Goal: Task Accomplishment & Management: Use online tool/utility

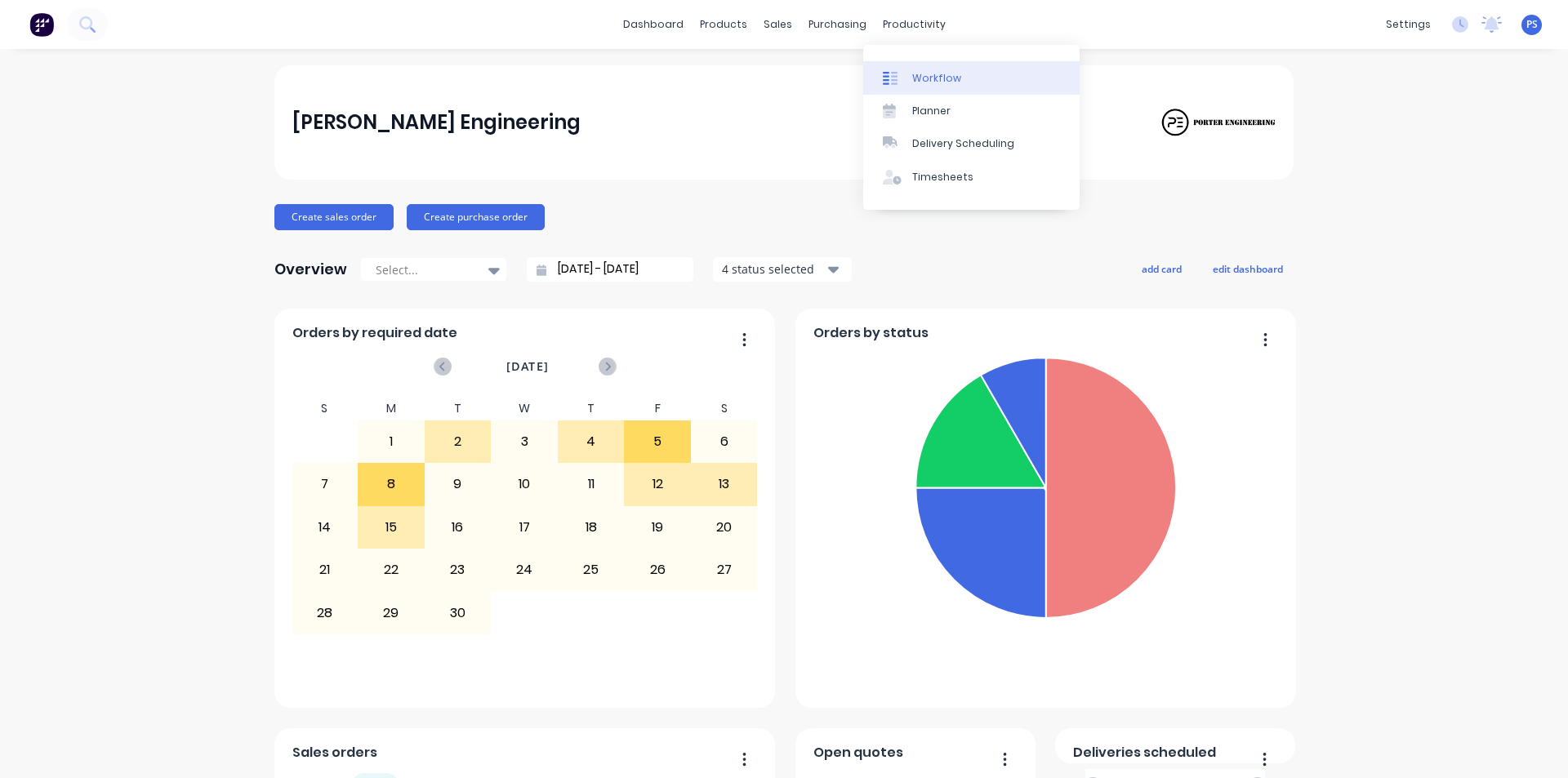
click at [907, 68] on link "Workflow" at bounding box center [971, 78] width 216 height 33
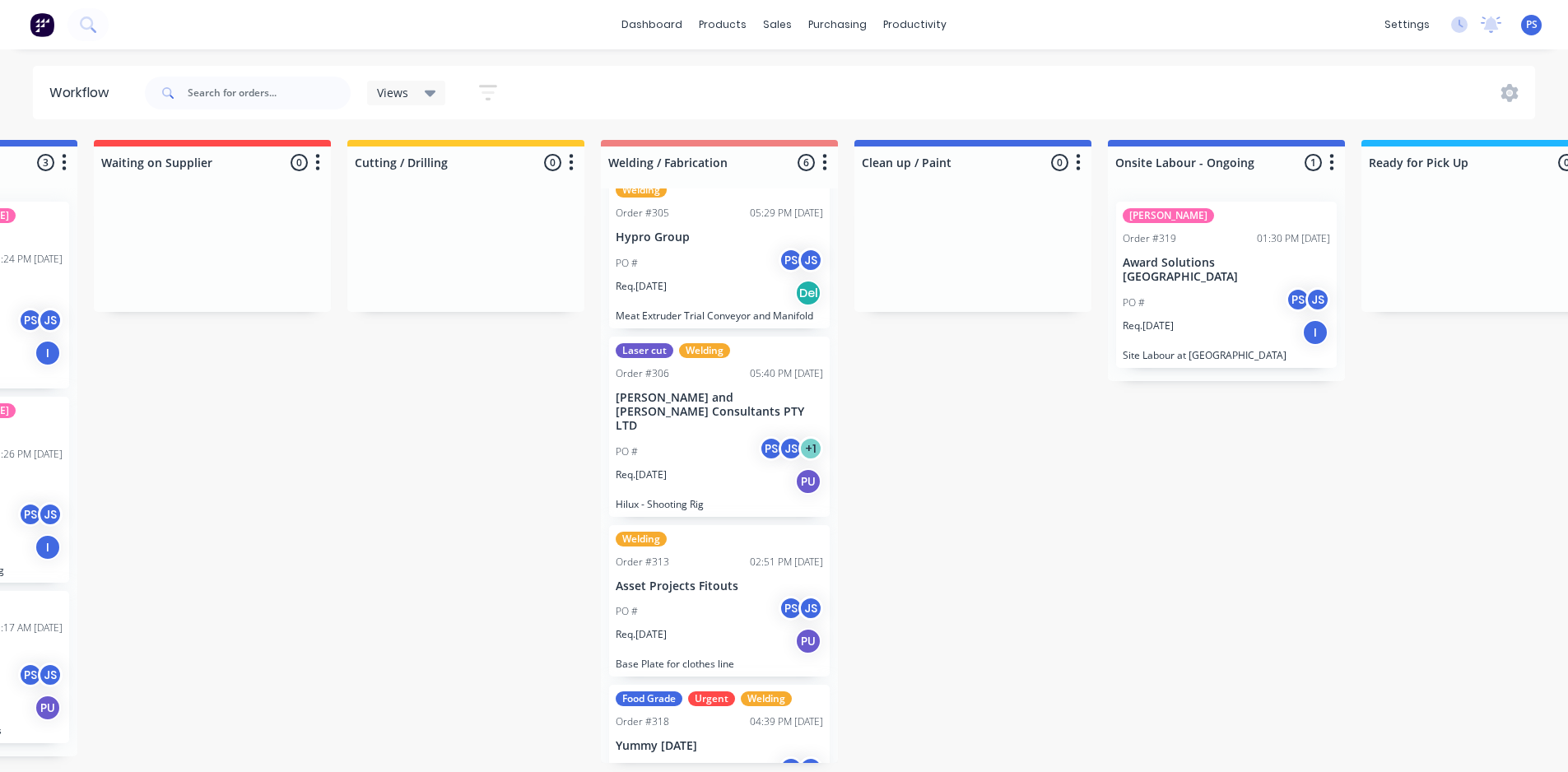
scroll to position [459, 0]
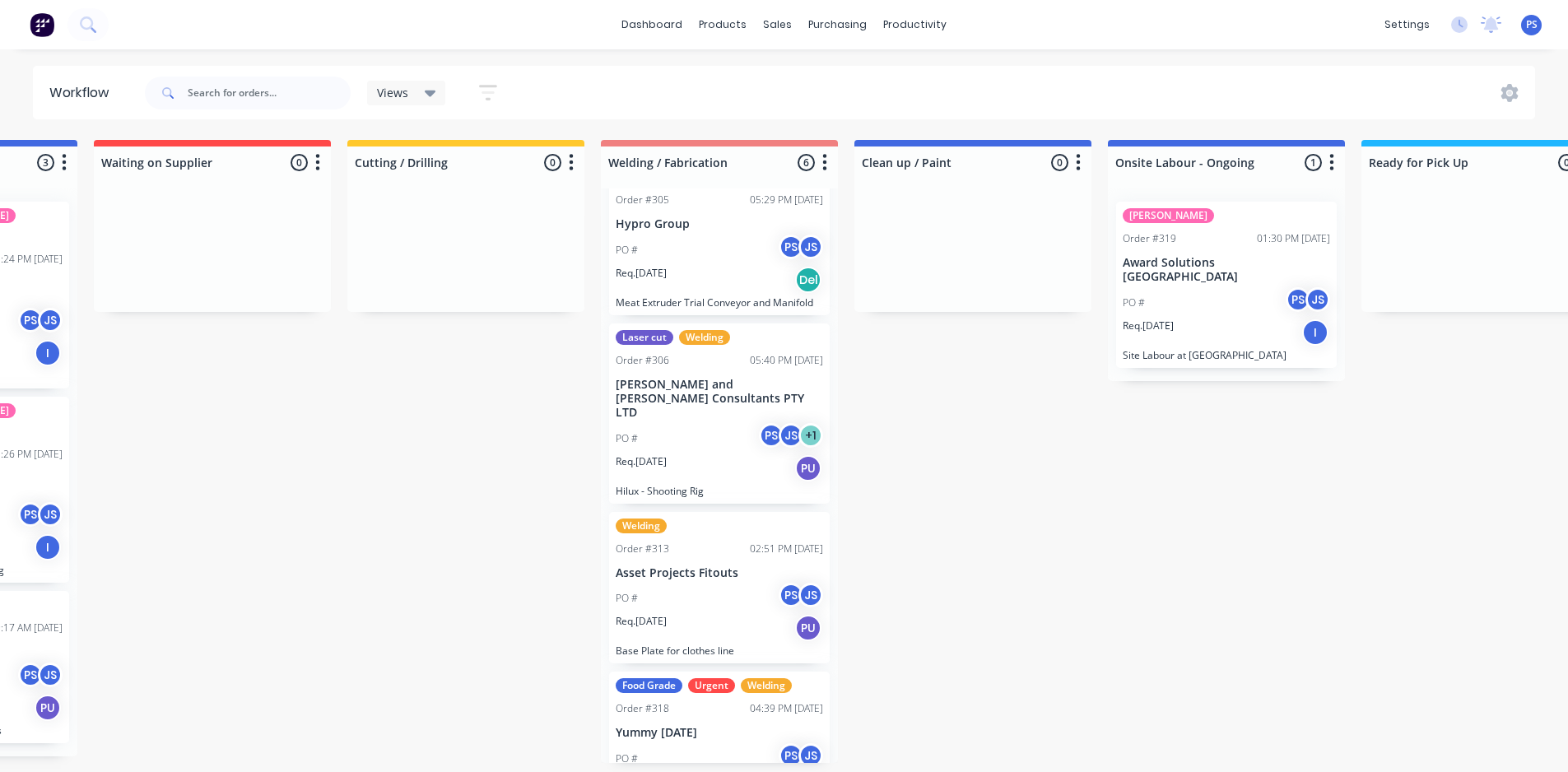
click at [647, 672] on div "Food Grade Urgent Welding Order #318 04:39 PM [DATE] Yummy [DATE] PO # PS JS Re…" at bounding box center [719, 748] width 221 height 152
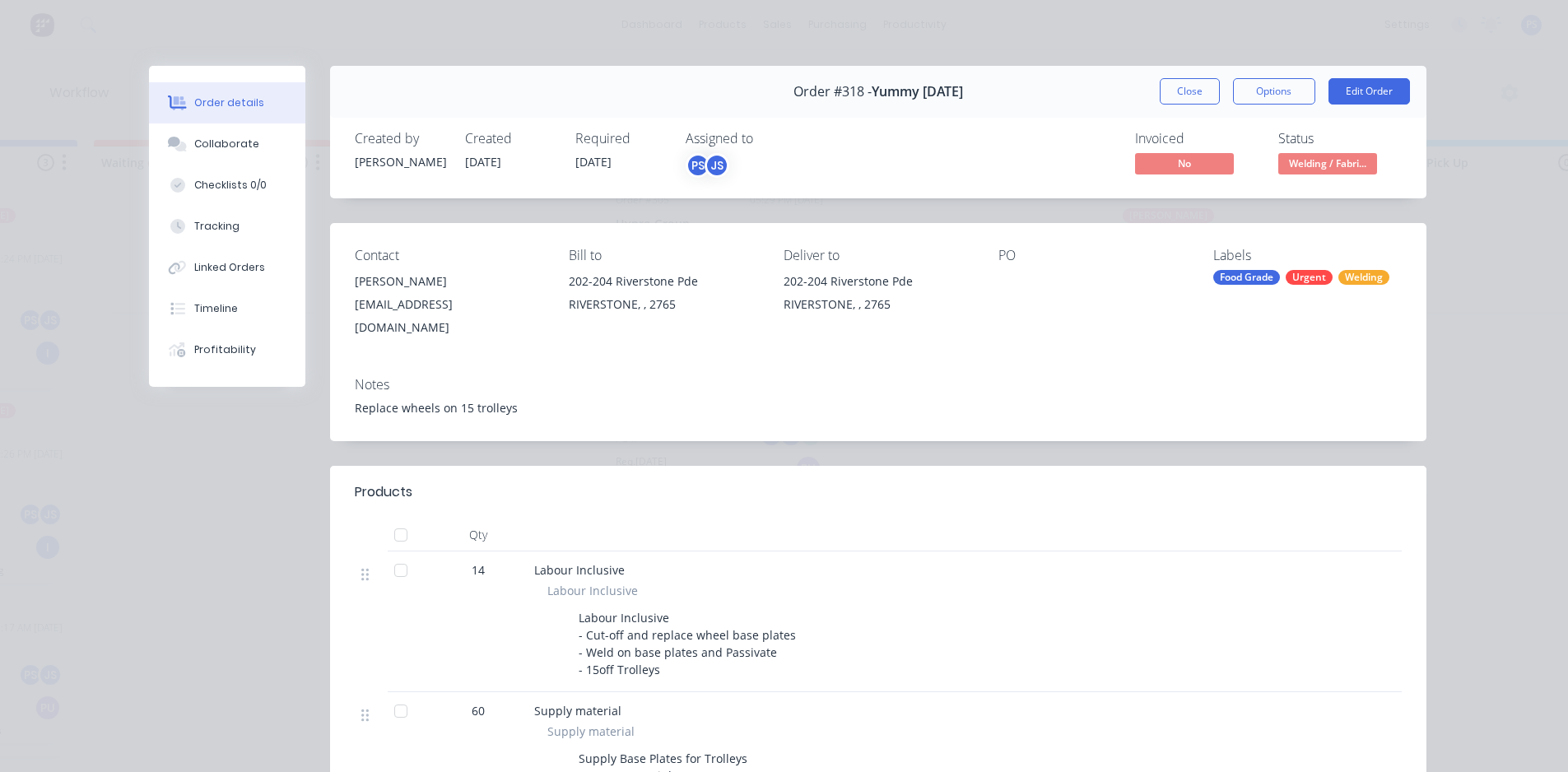
click at [1304, 283] on div "Urgent" at bounding box center [1309, 277] width 47 height 15
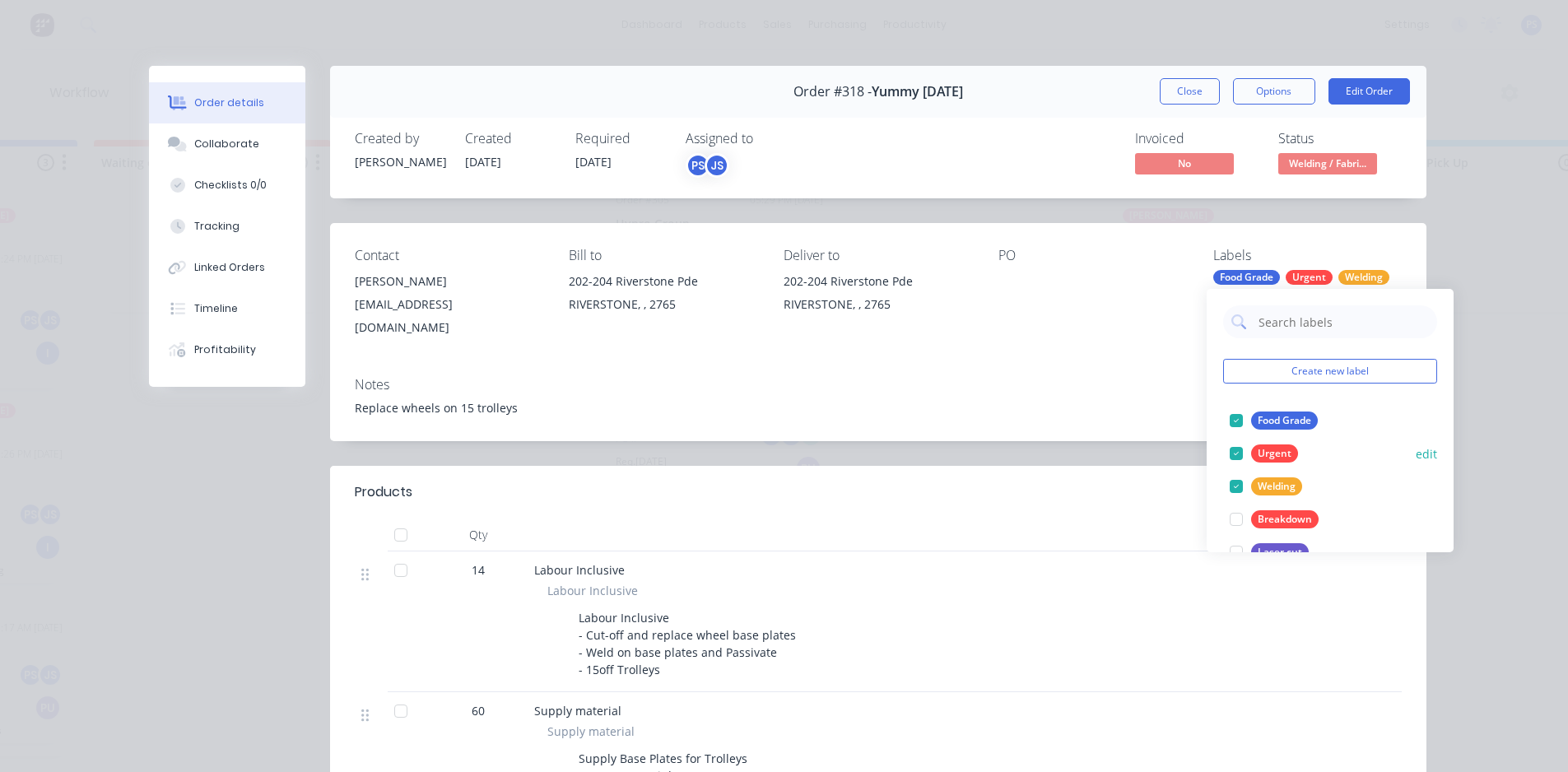
click at [1243, 456] on div at bounding box center [1236, 454] width 33 height 33
click at [1152, 379] on div "Notes Replace wheels on 15 trolleys" at bounding box center [878, 402] width 1096 height 78
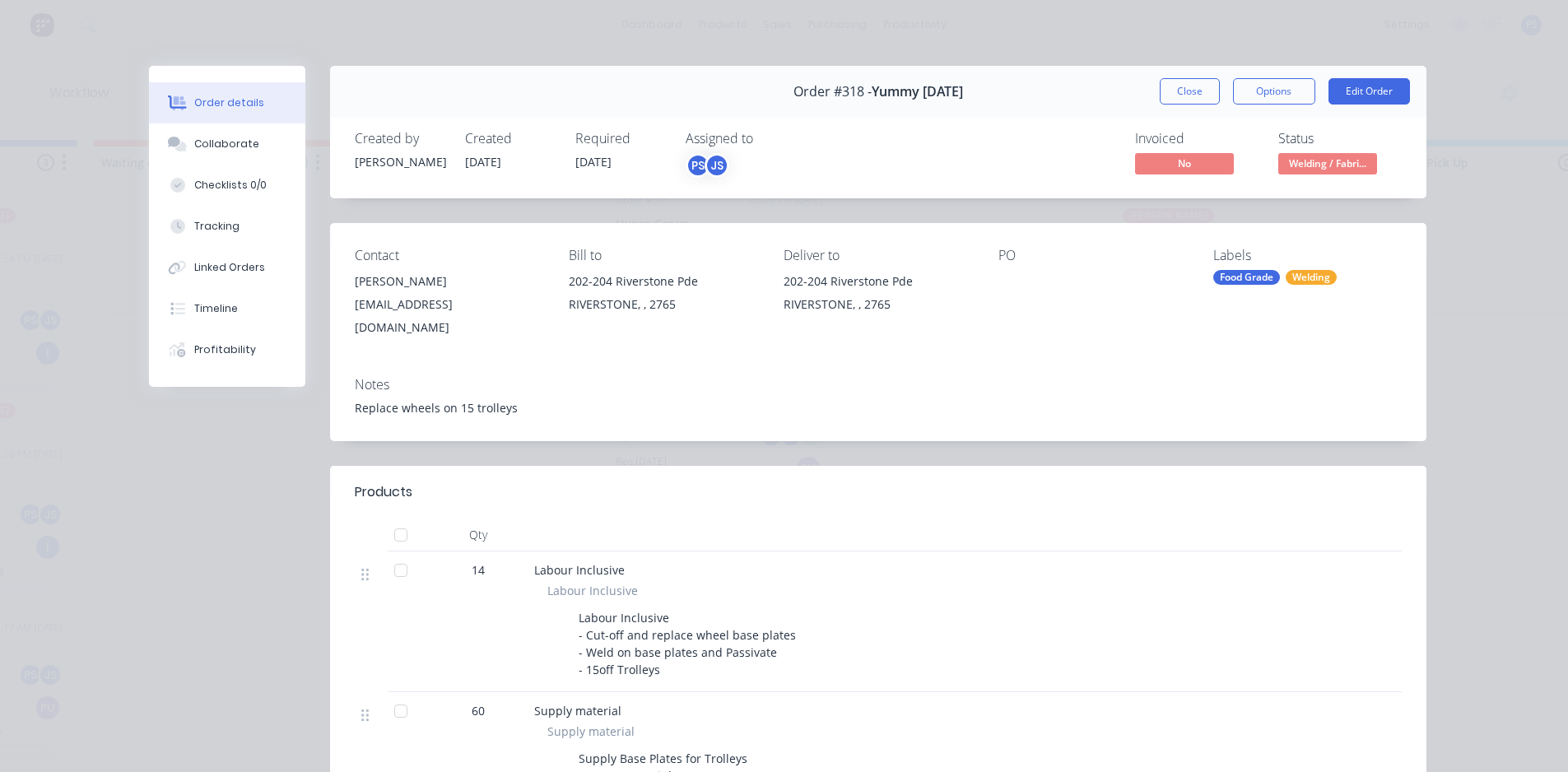
click at [1437, 268] on div "Order details Collaborate Checklists 0/0 Tracking Linked Orders Timeline Profit…" at bounding box center [784, 386] width 1568 height 772
click at [1187, 93] on button "Close" at bounding box center [1189, 92] width 60 height 26
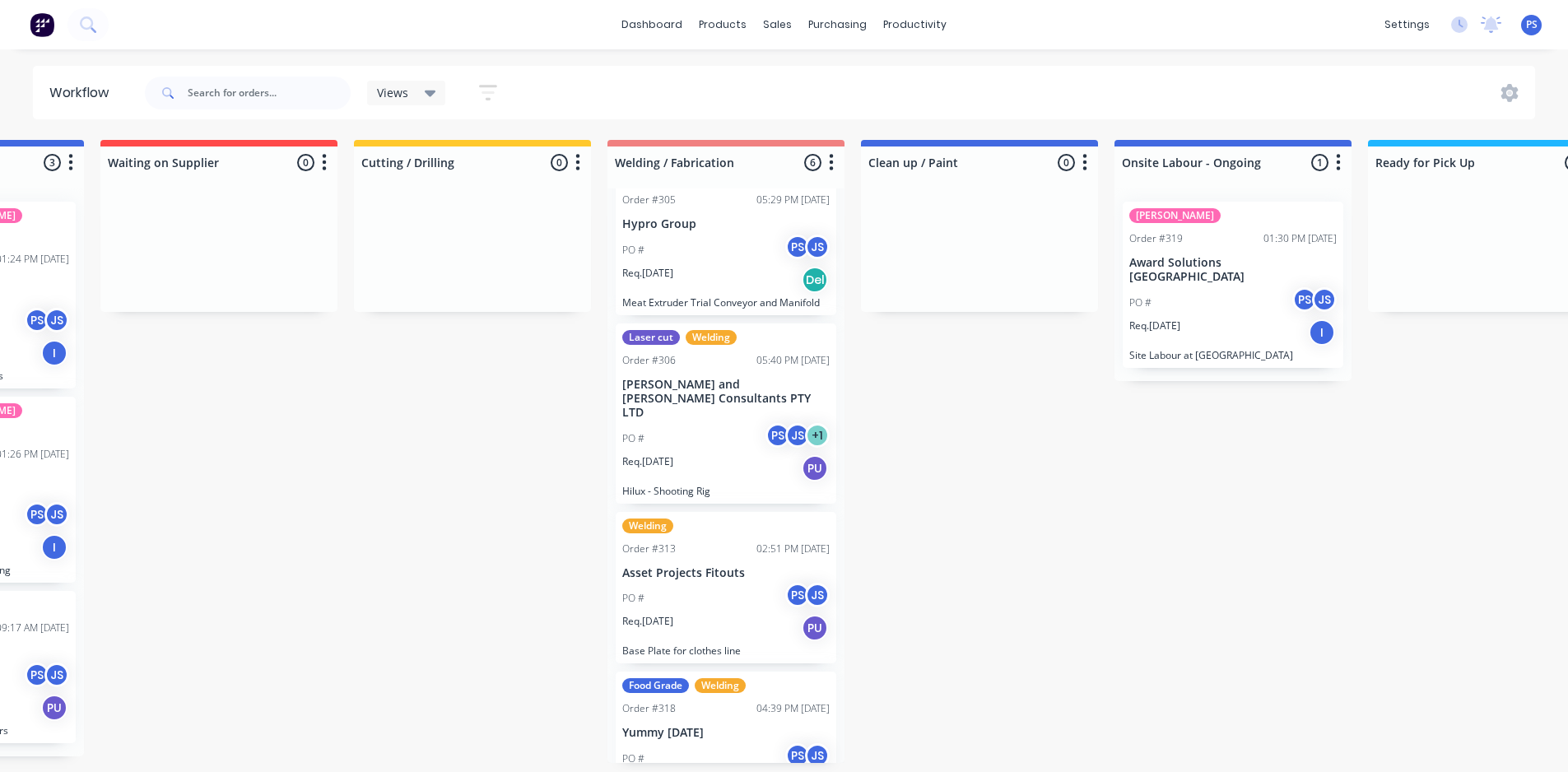
scroll to position [3, 441]
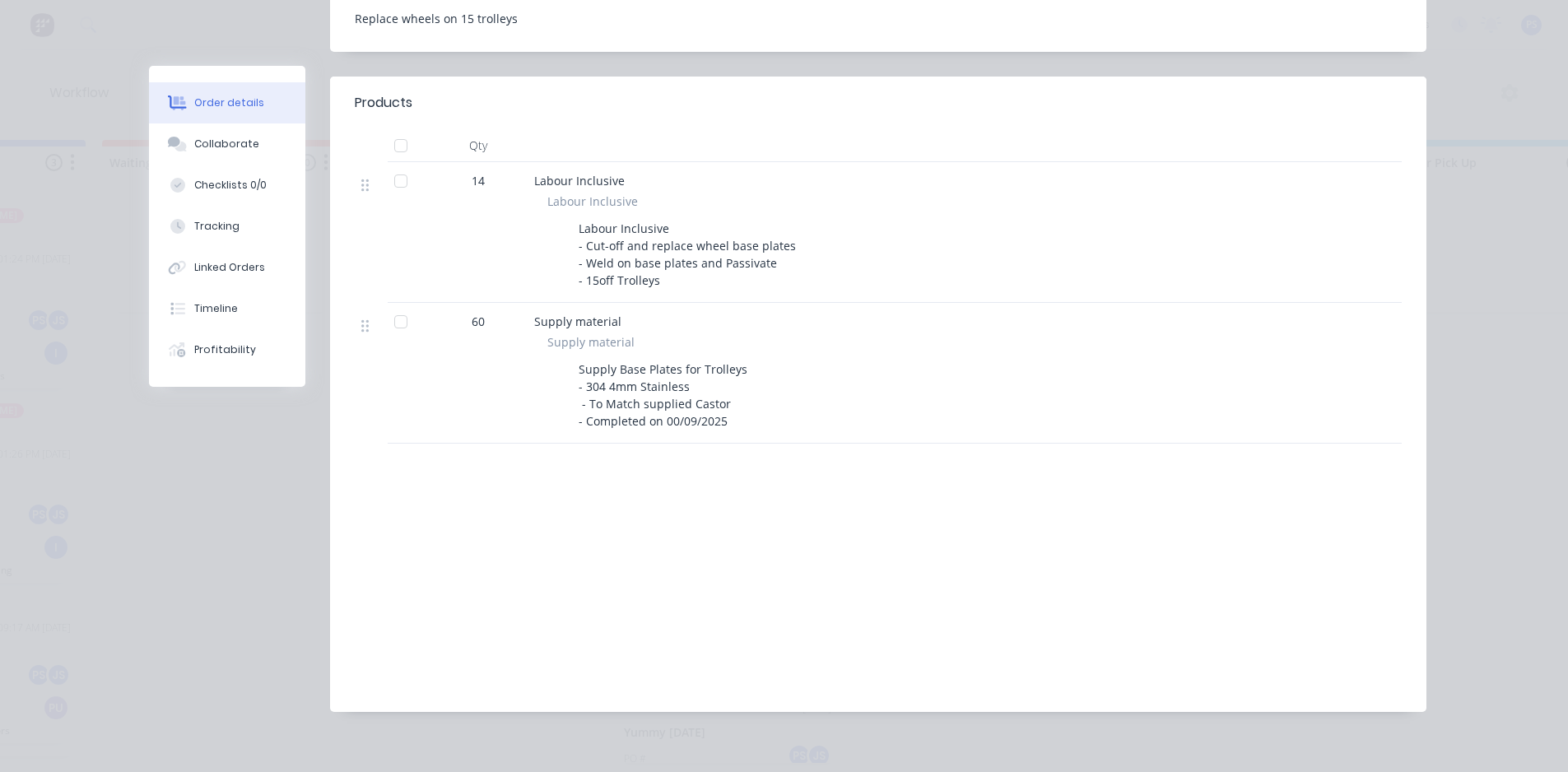
scroll to position [0, 0]
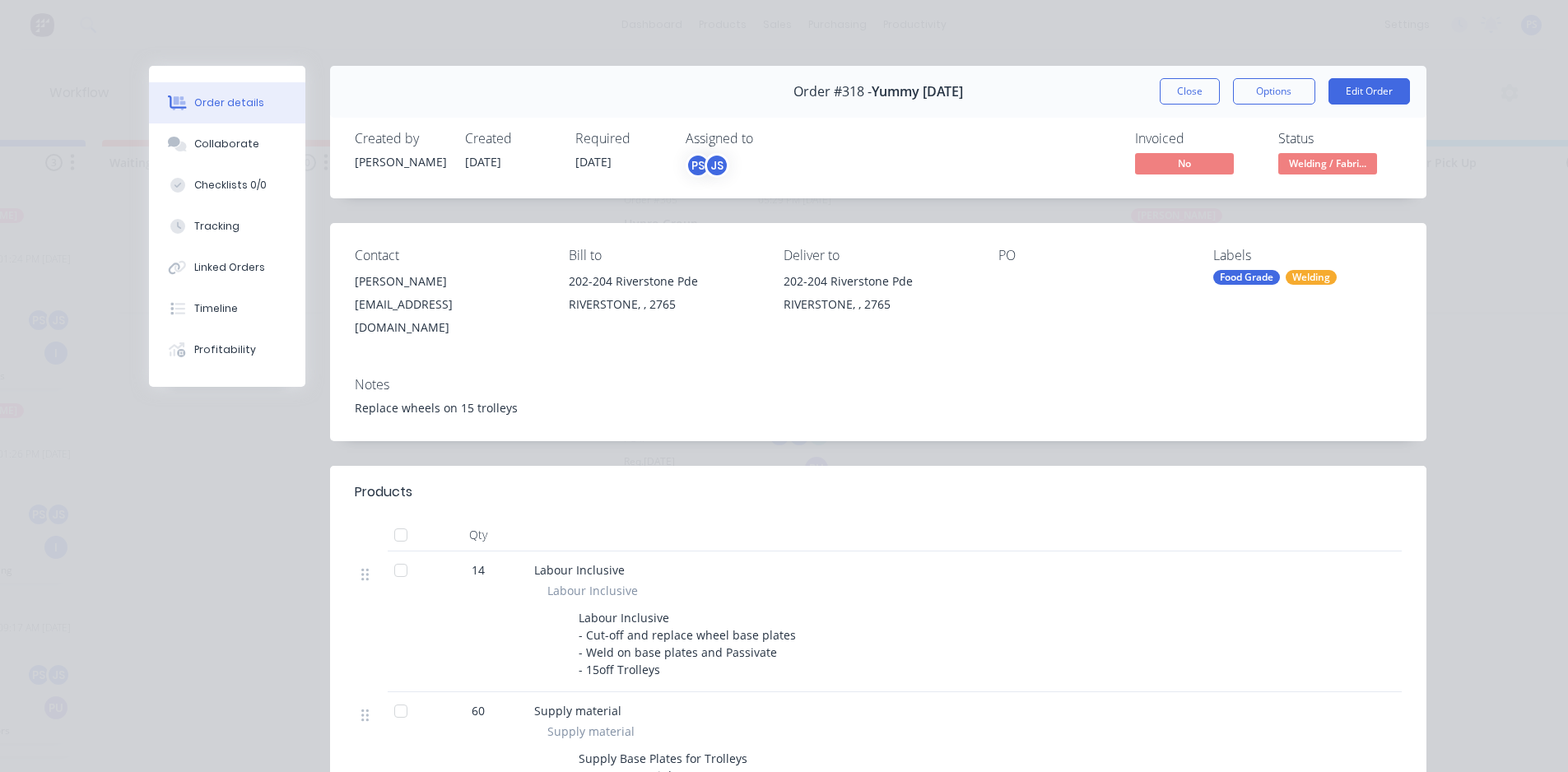
click at [1256, 76] on div "Order #318 - Yummy [DATE] Close Options Edit Order" at bounding box center [878, 91] width 1096 height 51
click at [1345, 85] on button "Edit Order" at bounding box center [1368, 92] width 81 height 26
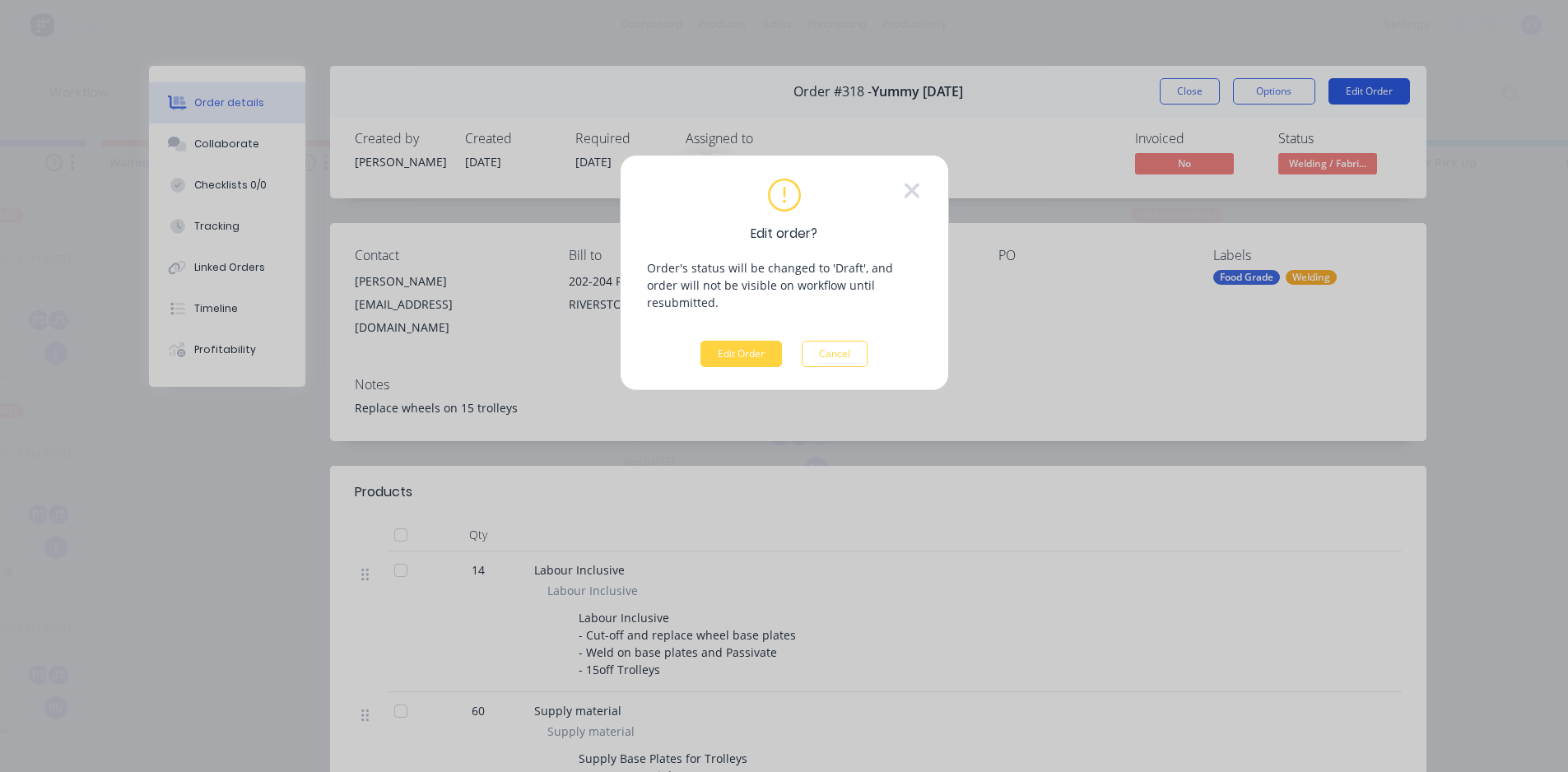
scroll to position [0, 441]
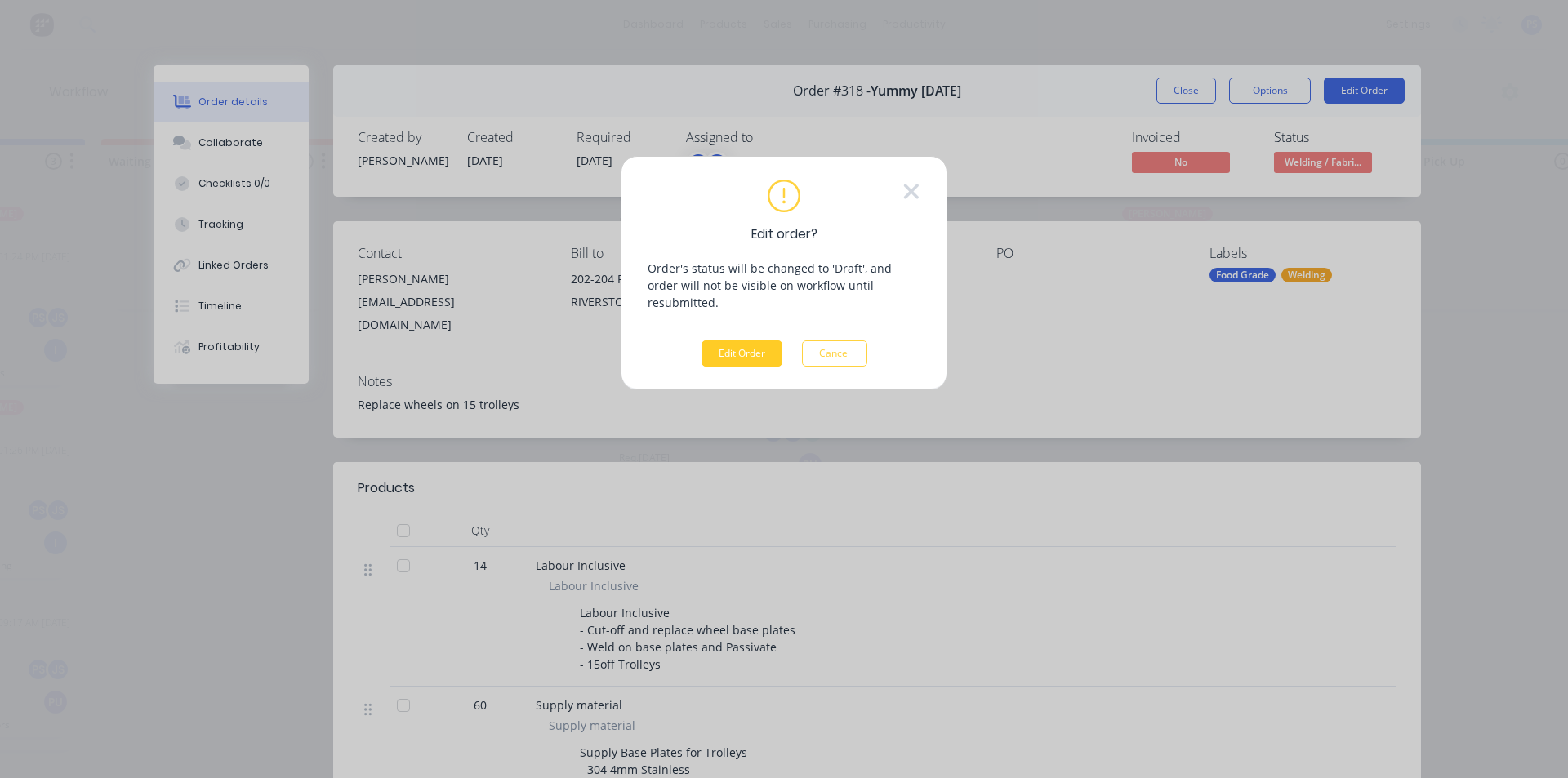
click at [729, 340] on button "Edit Order" at bounding box center [741, 353] width 81 height 26
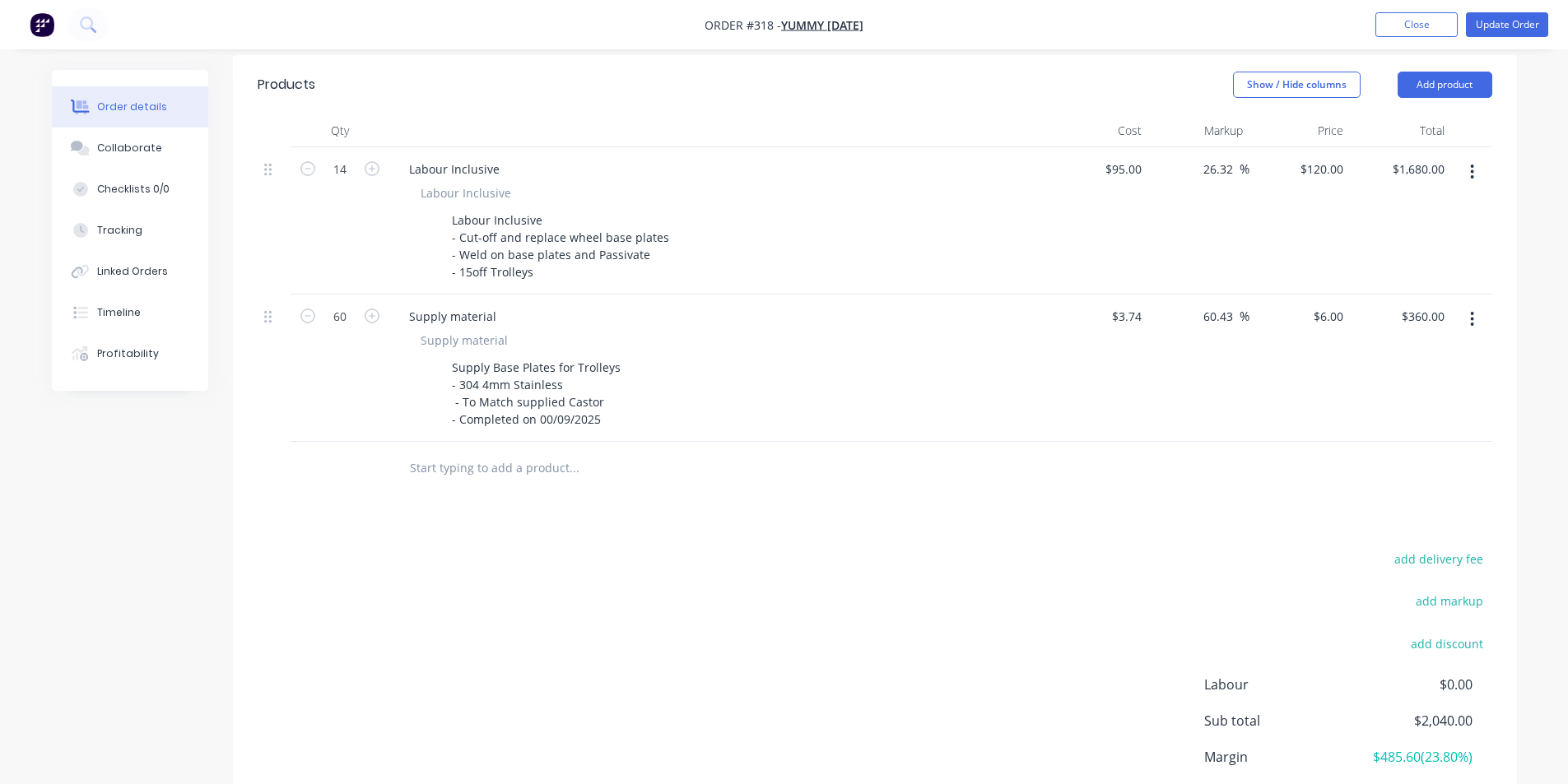
scroll to position [412, 0]
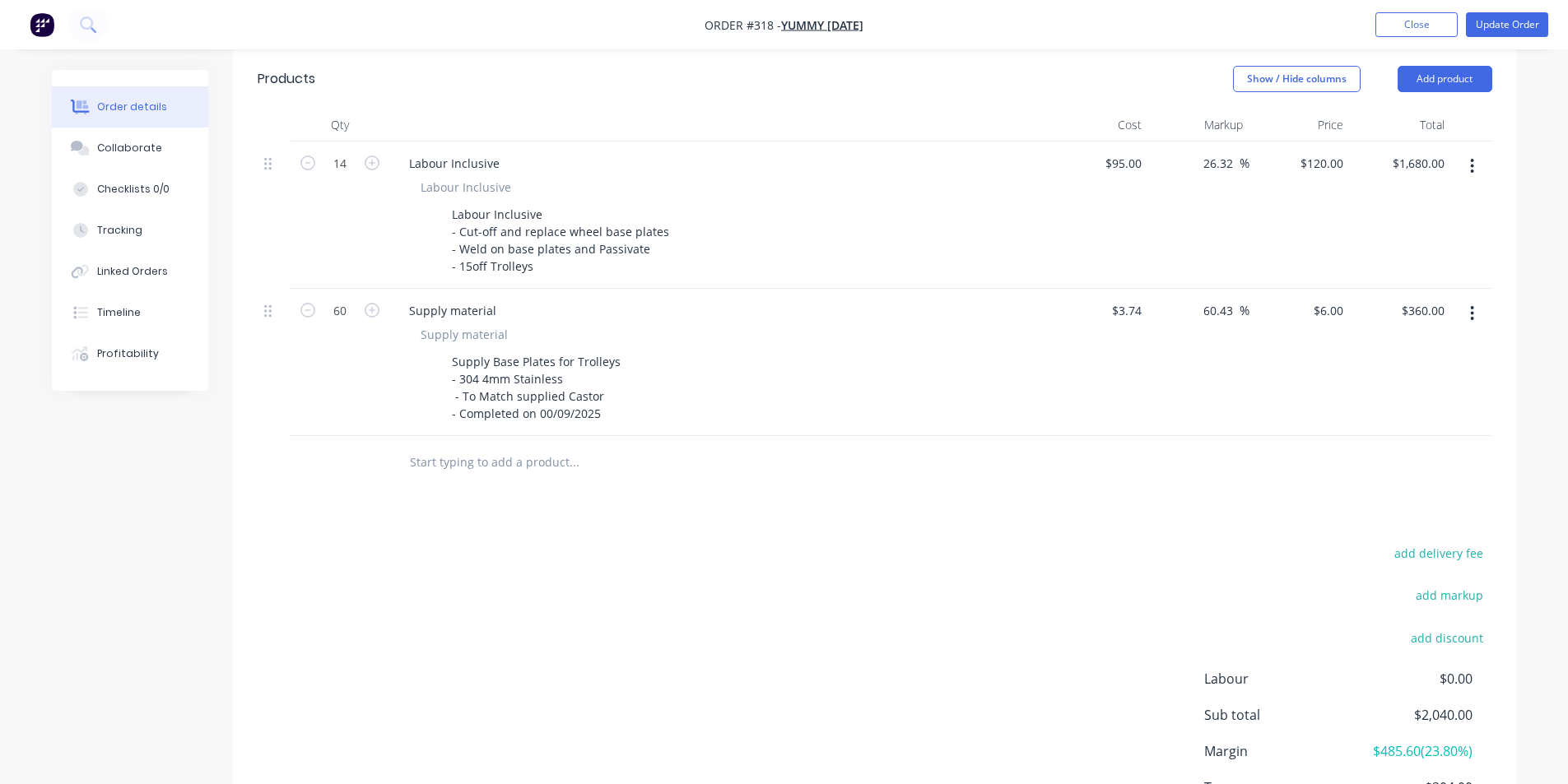
click at [510, 446] on input "text" at bounding box center [573, 462] width 329 height 33
type input "P"
click at [1438, 542] on button "add delivery fee" at bounding box center [1439, 553] width 106 height 22
type input "500"
click at [1397, 471] on div at bounding box center [874, 462] width 1235 height 53
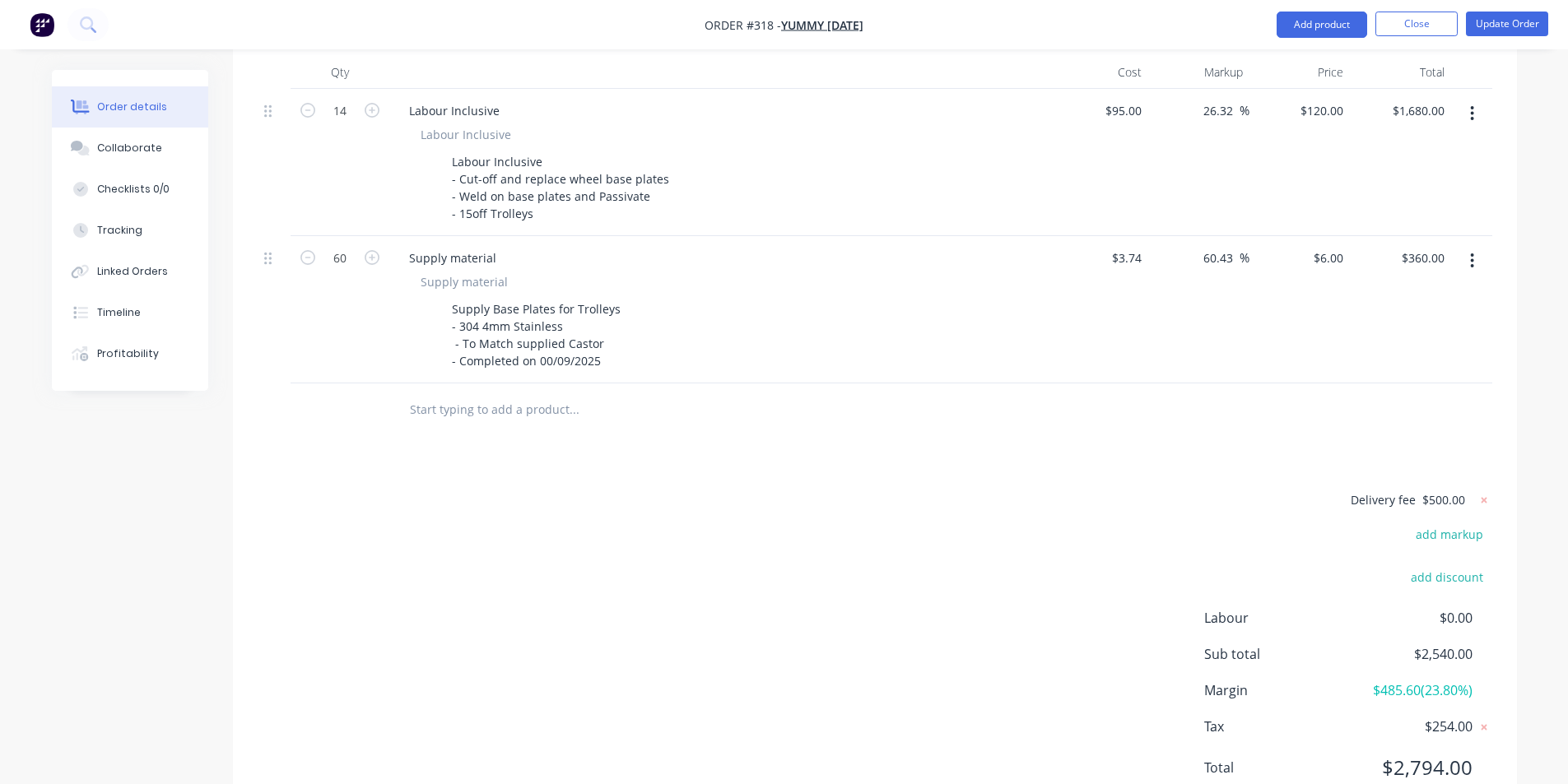
scroll to position [494, 0]
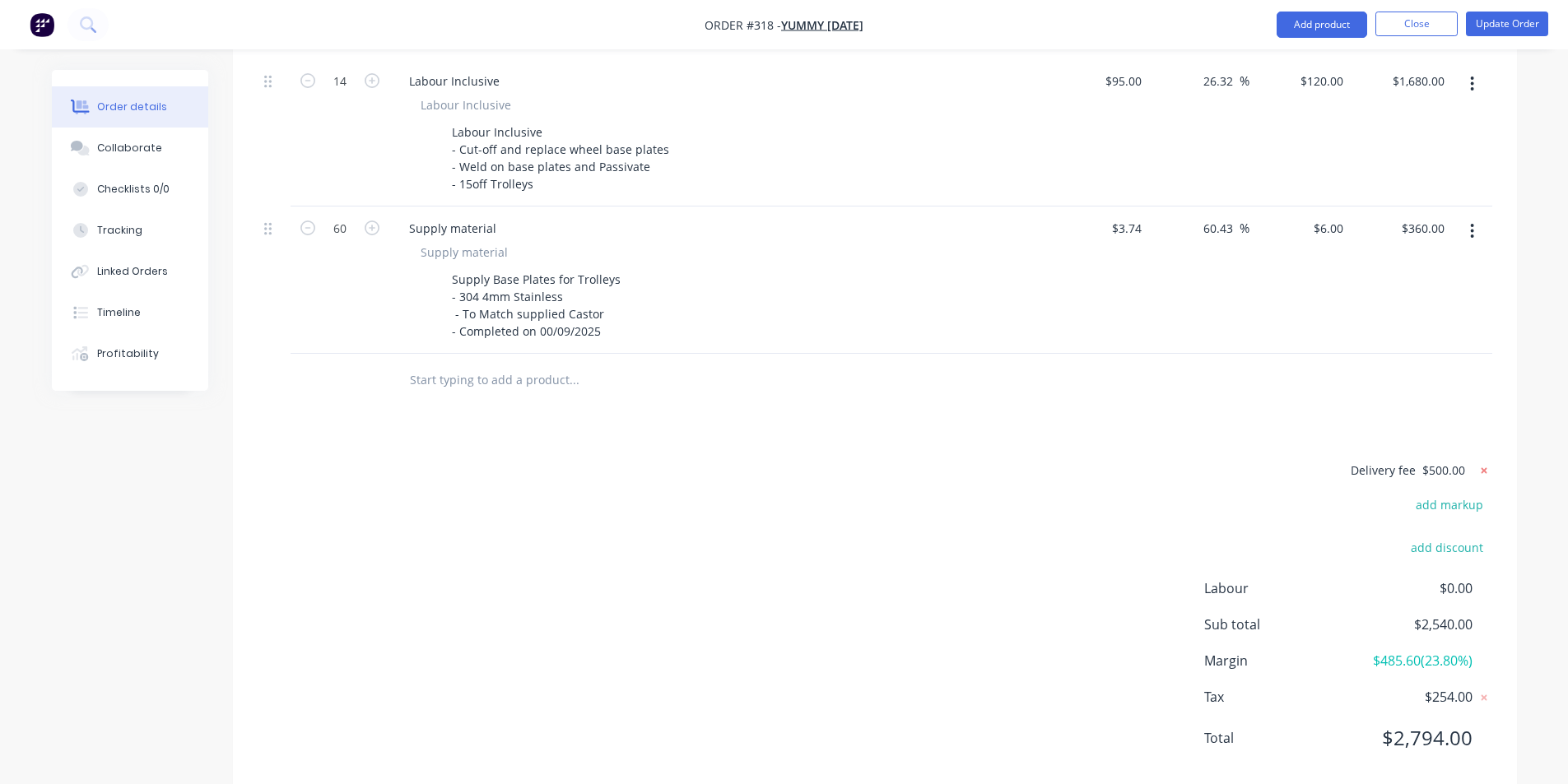
click at [1485, 462] on icon at bounding box center [1483, 470] width 17 height 17
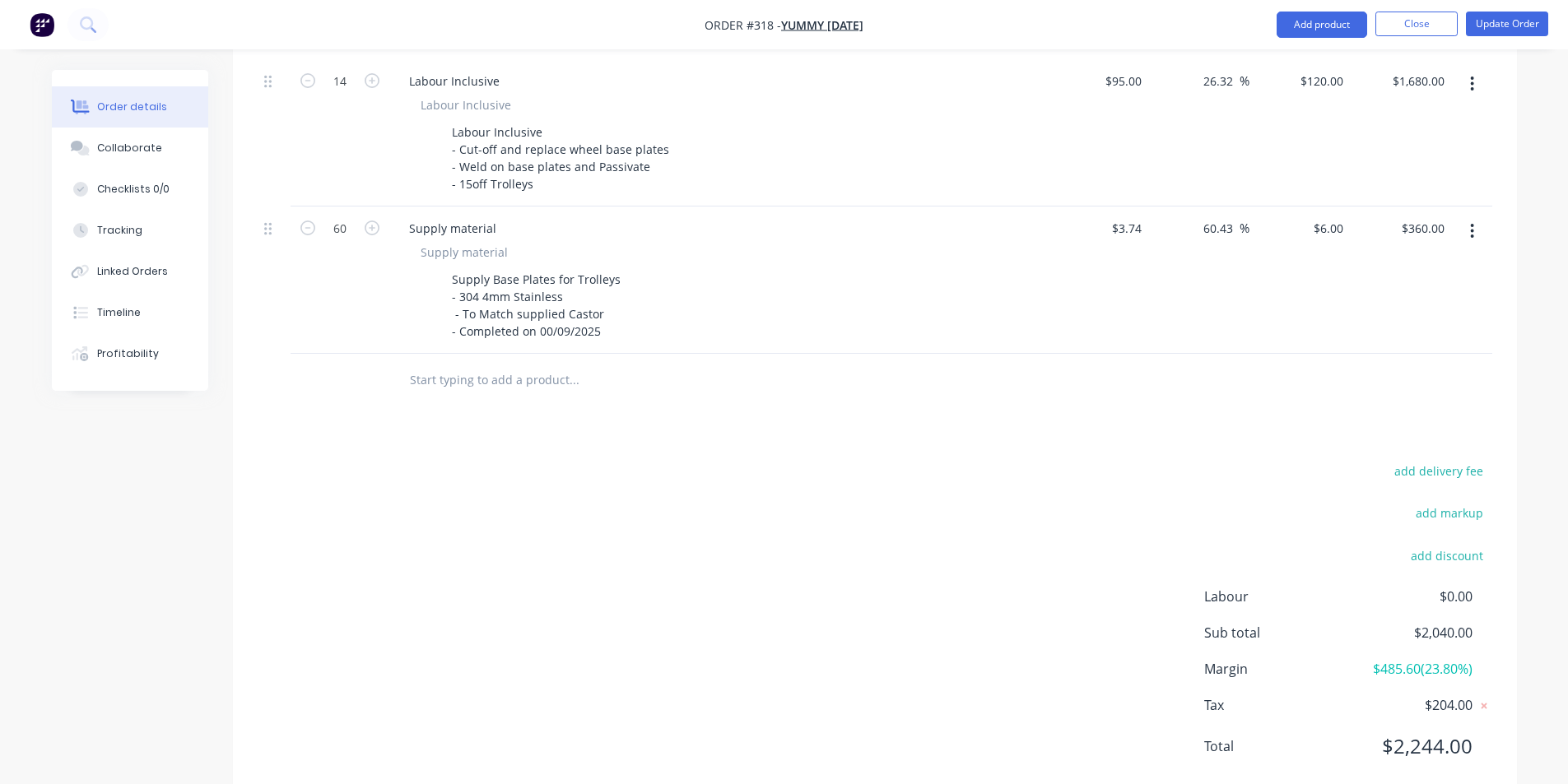
click at [422, 364] on input "text" at bounding box center [573, 380] width 329 height 33
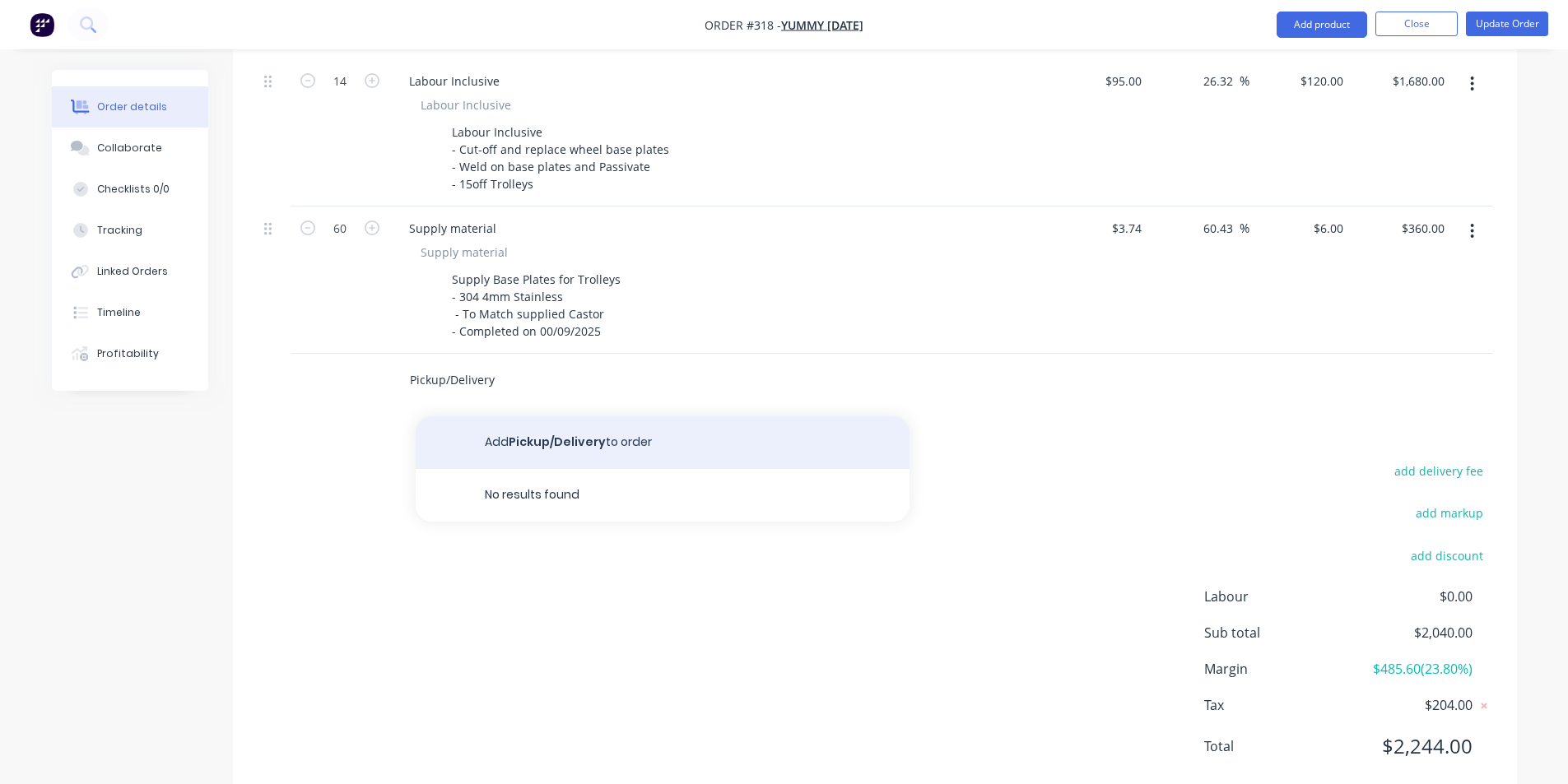
type input "Pickup/Delivery"
click at [599, 433] on button "Add Pickup/Delivery to order" at bounding box center [662, 442] width 494 height 52
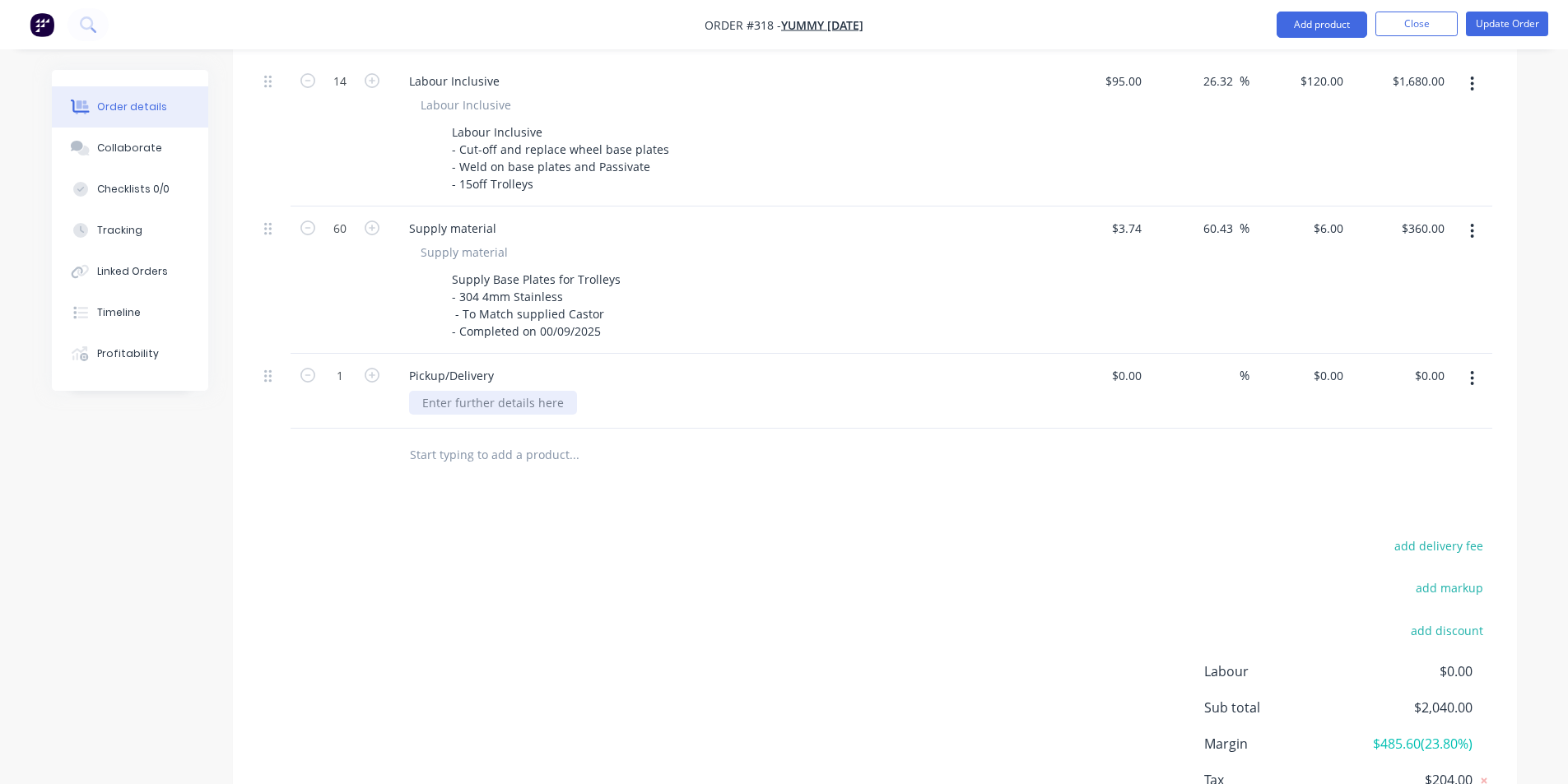
click at [525, 391] on div at bounding box center [493, 402] width 168 height 24
click at [702, 535] on div "add delivery fee add markup add discount Labour $0.00 Sub total $2,040.00 Margi…" at bounding box center [874, 693] width 1235 height 317
click at [529, 398] on div "Pickup/Delivery" at bounding box center [718, 392] width 659 height 75
click at [530, 392] on div at bounding box center [493, 402] width 168 height 24
click at [524, 391] on div "Riverstone to [GEOGRAPHIC_DATA]" at bounding box center [517, 402] width 216 height 24
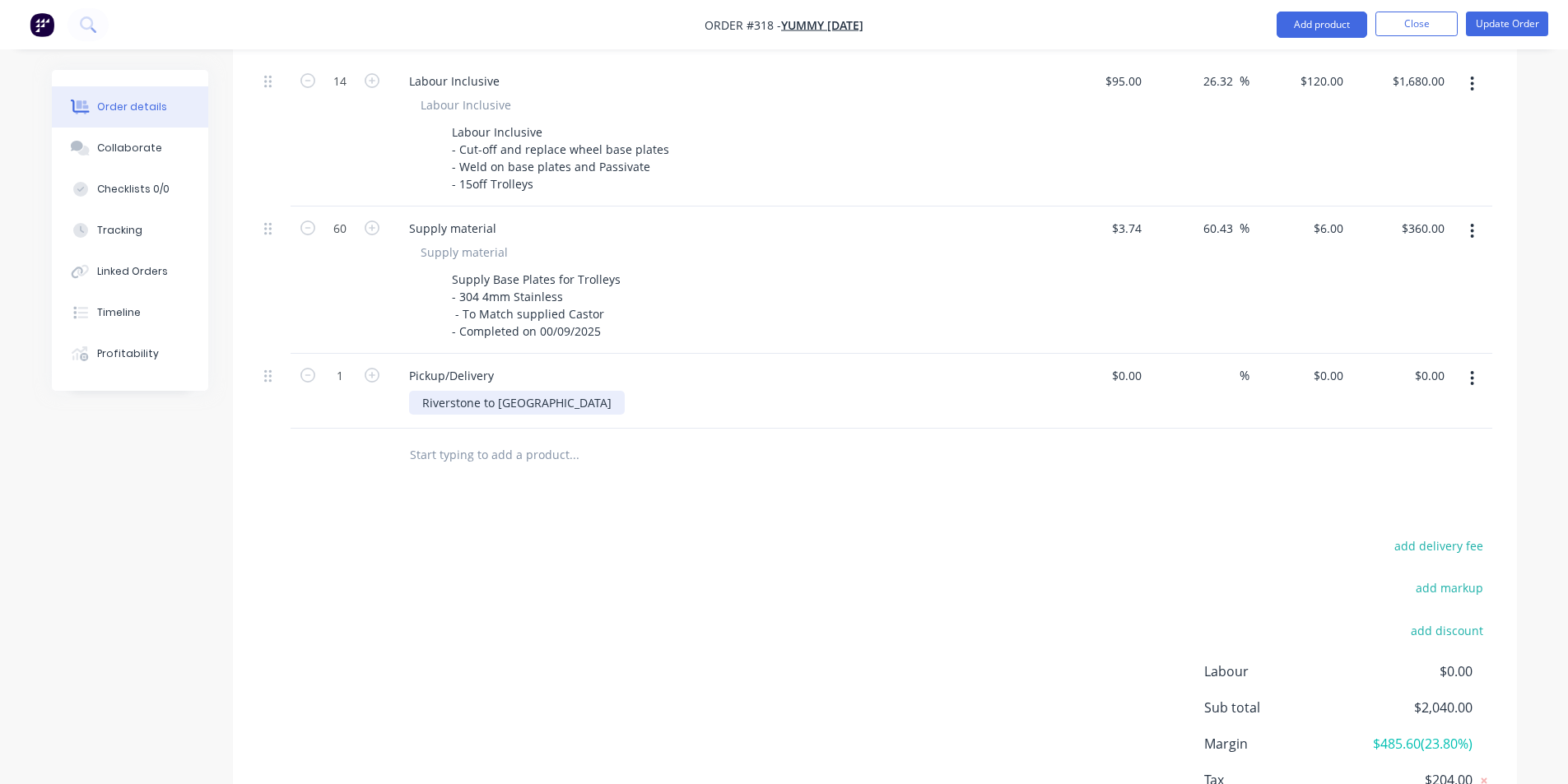
click at [526, 391] on div "Riverstone to [GEOGRAPHIC_DATA]" at bounding box center [517, 402] width 216 height 24
click at [538, 391] on div "[GEOGRAPHIC_DATA] to [GEOGRAPHIC_DATA]" at bounding box center [544, 402] width 270 height 24
click at [368, 368] on icon "button" at bounding box center [372, 375] width 15 height 15
type input "2"
click at [501, 597] on div "add delivery fee add markup add discount Labour $0.00 Sub total $2,040.00 Margi…" at bounding box center [874, 693] width 1235 height 317
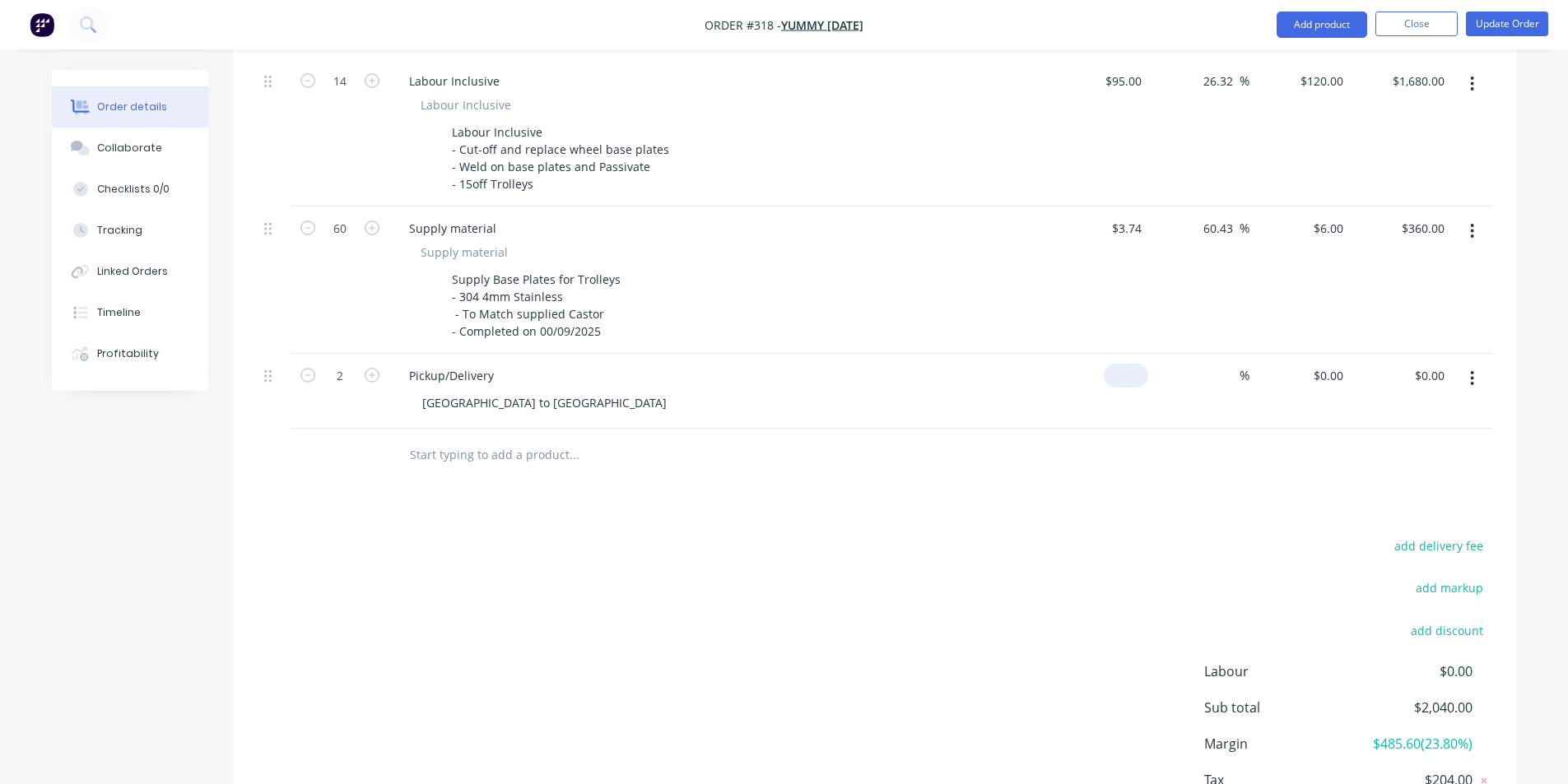
click at [1135, 364] on input at bounding box center [1128, 375] width 38 height 24
type input "$200.00"
type input "$400.00"
drag, startPoint x: 1136, startPoint y: 386, endPoint x: 1229, endPoint y: 378, distance: 93.3
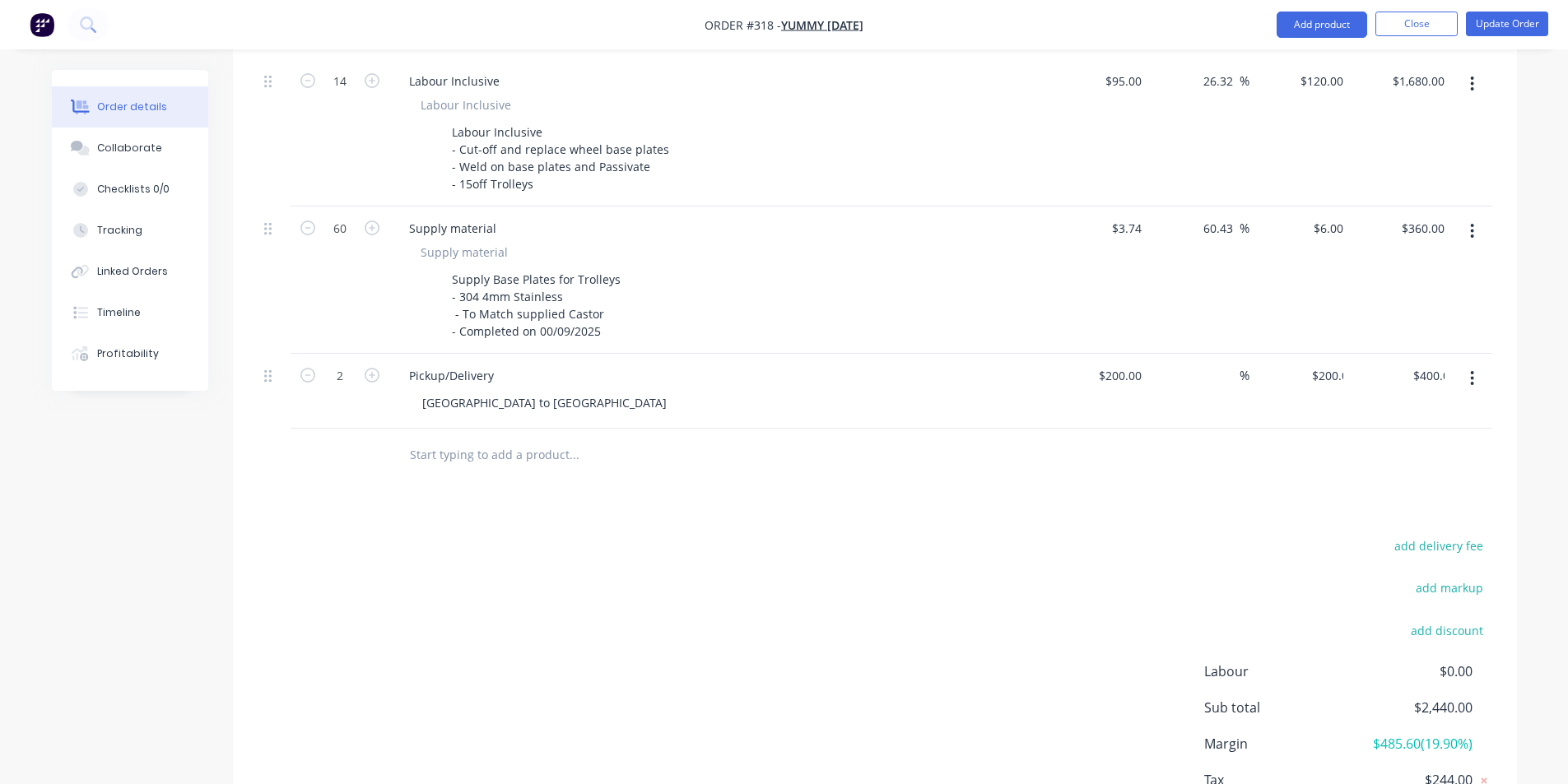
click at [1138, 406] on div "$200.00 $200.00" at bounding box center [1099, 392] width 101 height 75
click at [1246, 366] on span "%" at bounding box center [1243, 376] width 10 height 19
type input "30"
type input "$260.00"
type input "$520.00"
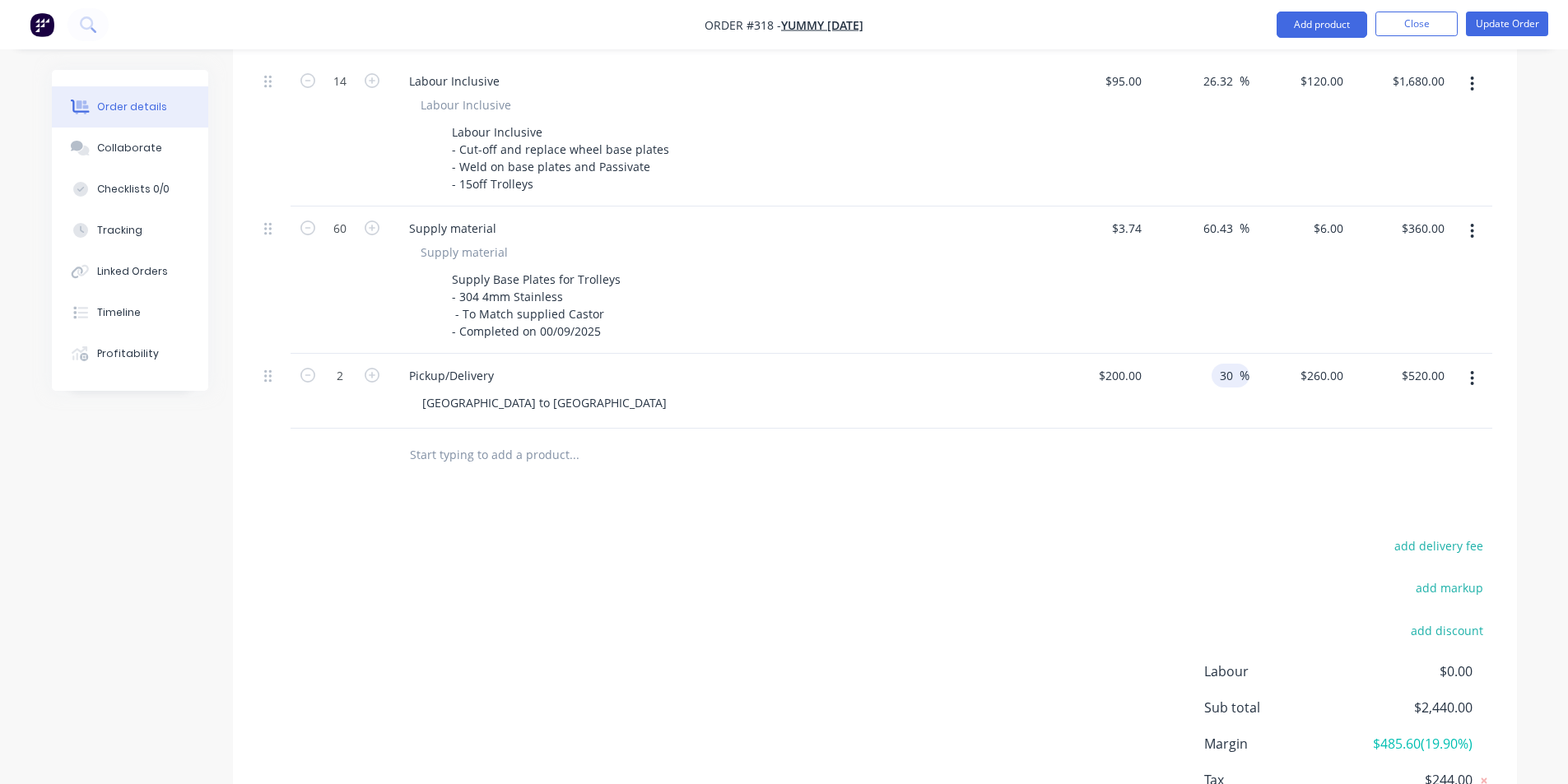
click at [1195, 494] on div "Products Show / Hide columns Add product Qty Cost Markup Price Total 14 Labour …" at bounding box center [874, 421] width 1284 height 910
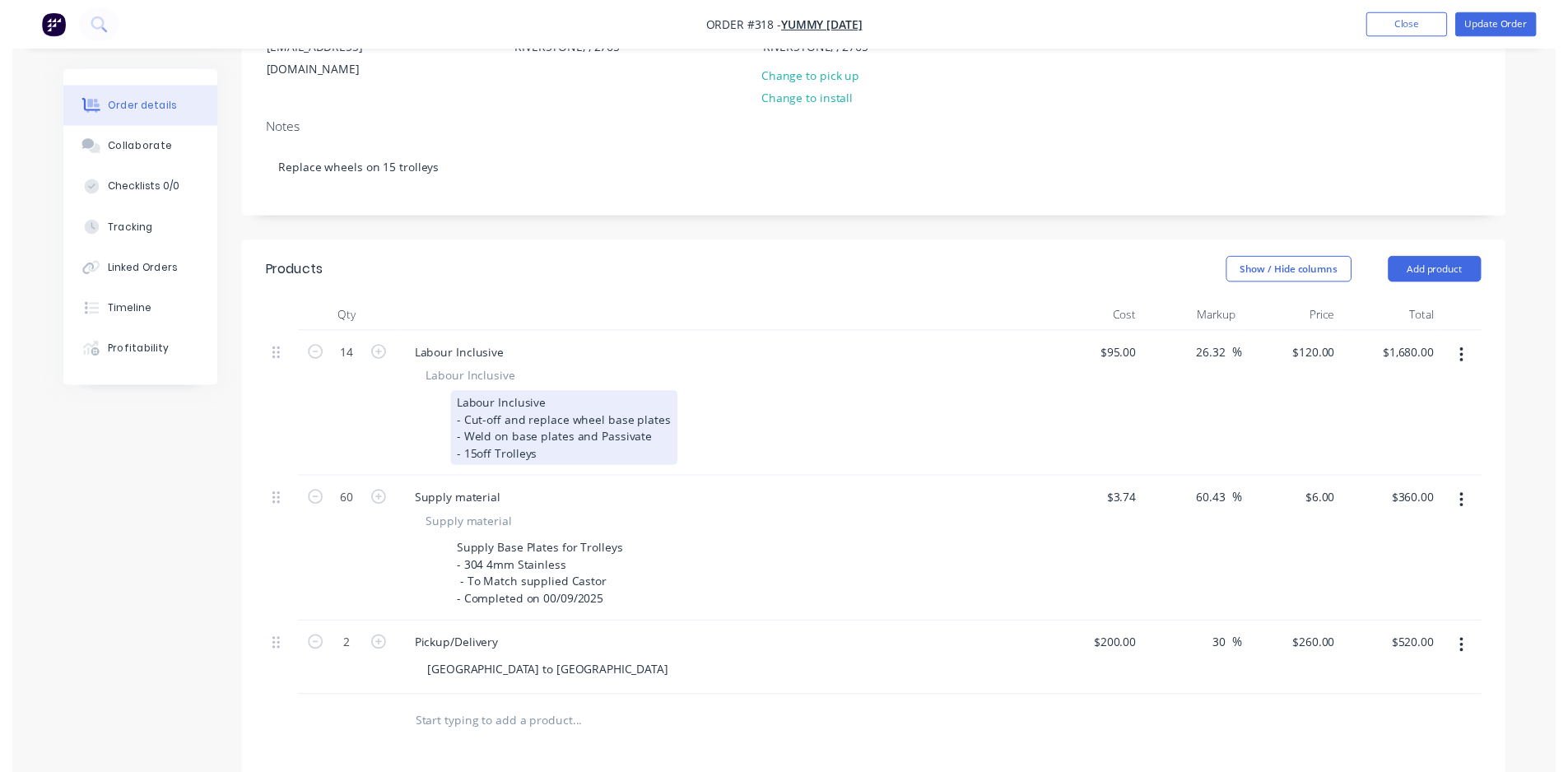
scroll to position [0, 0]
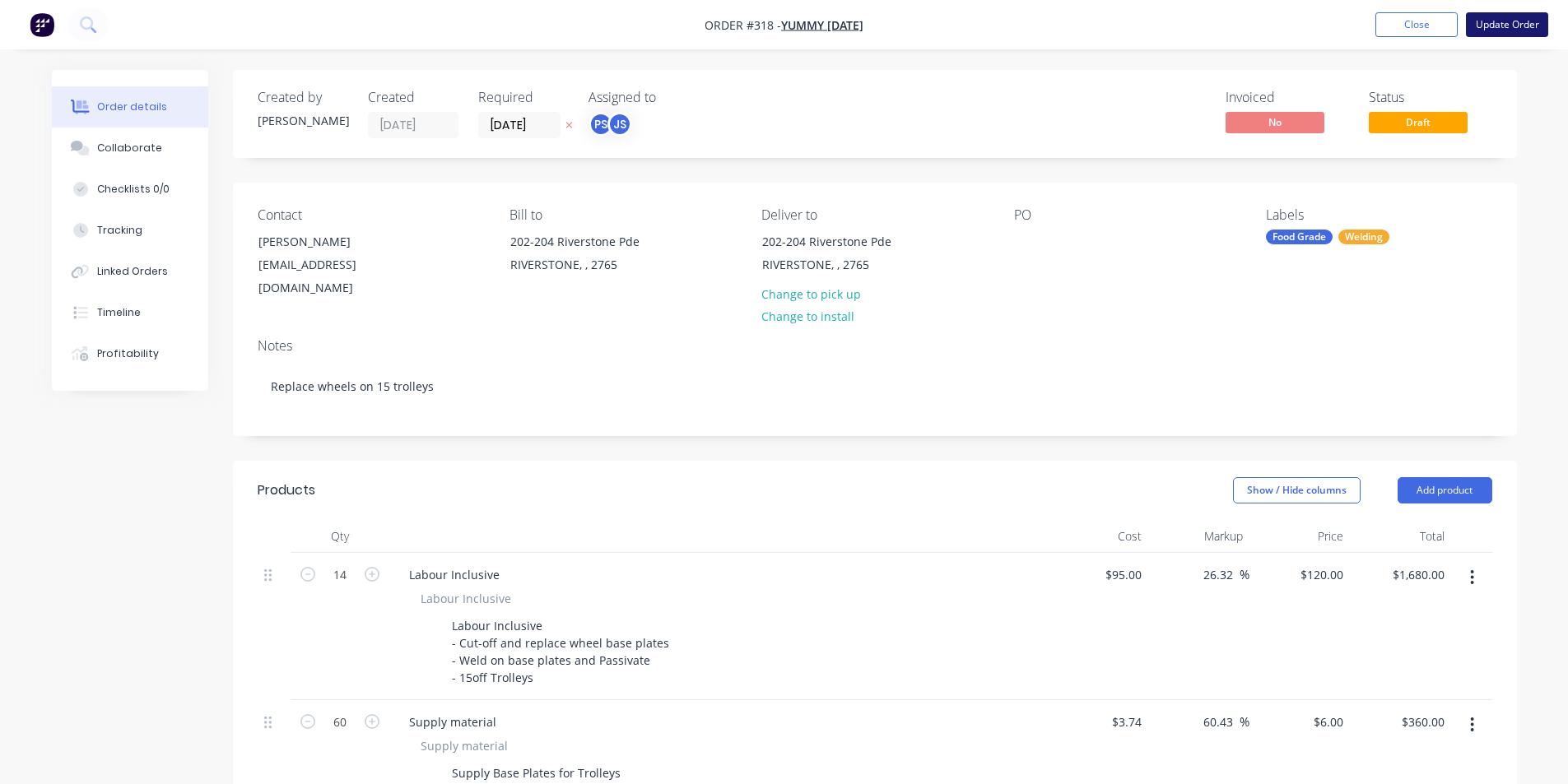
click at [1530, 29] on button "Update Order" at bounding box center [1507, 24] width 82 height 24
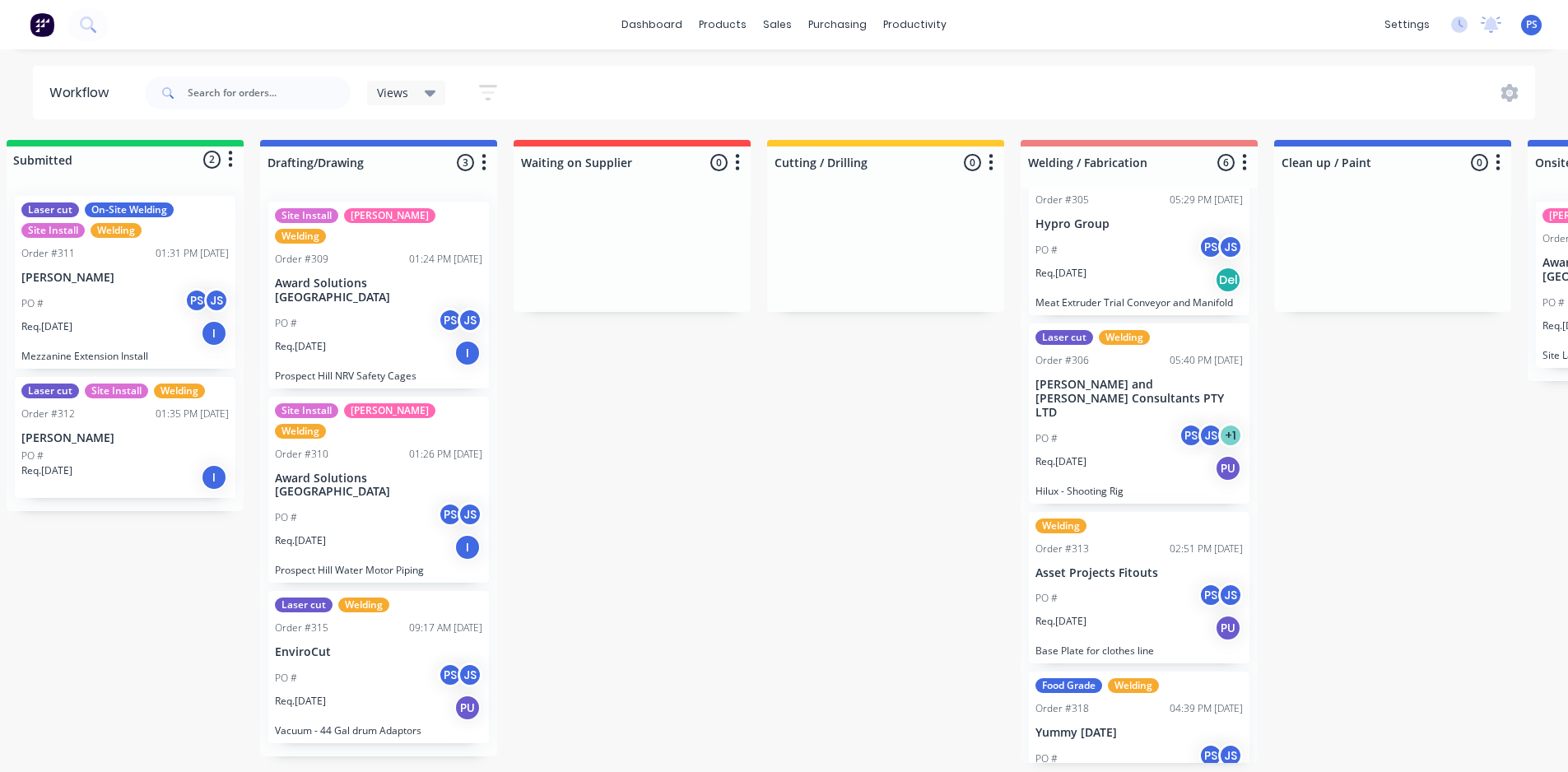
scroll to position [3, 26]
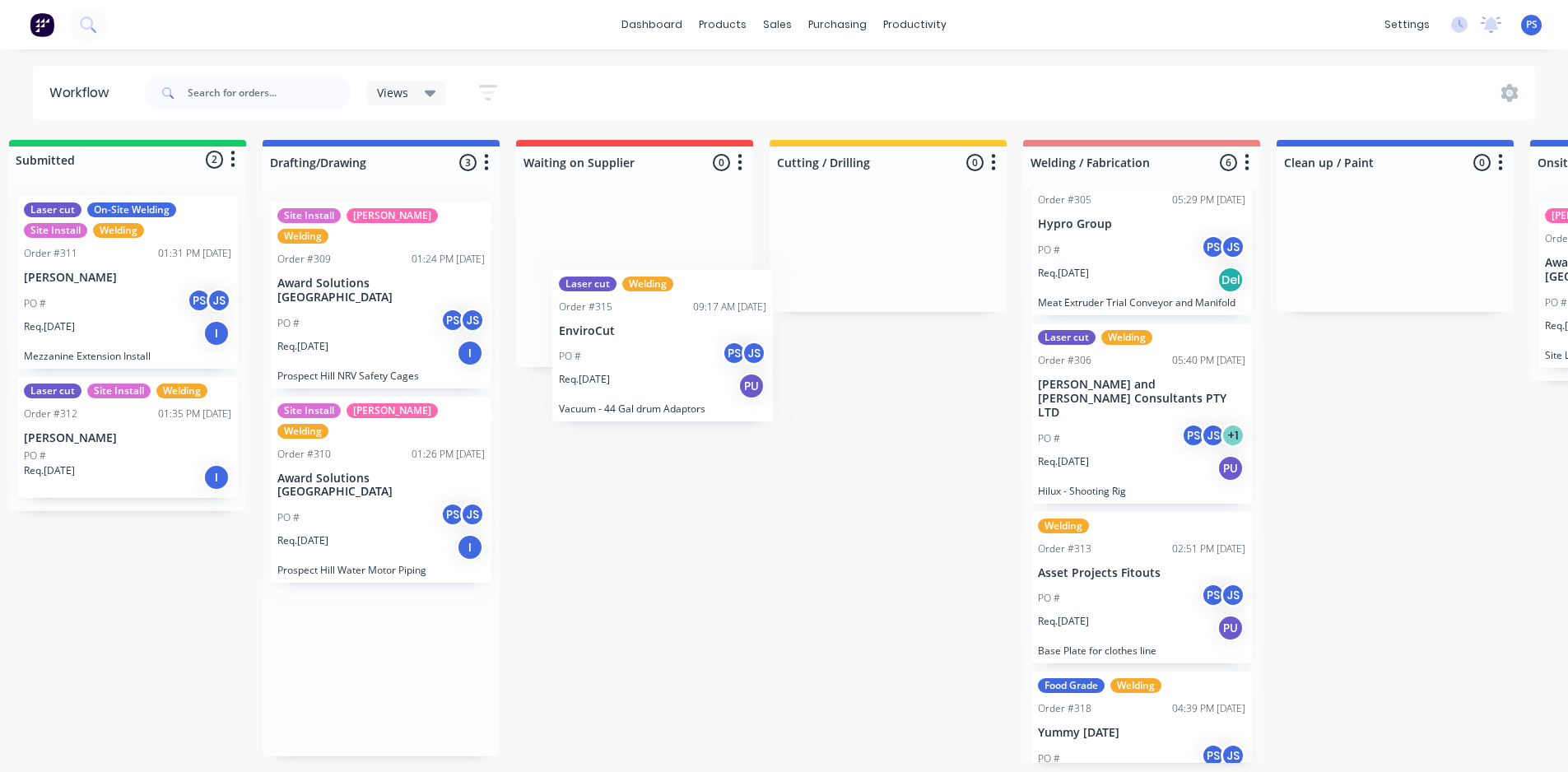
drag, startPoint x: 410, startPoint y: 620, endPoint x: 660, endPoint y: 355, distance: 364.3
click at [660, 355] on div "Submitted 2 Status colour #13CE66 hex #13CE66 Save Cancel Summaries Total order…" at bounding box center [1453, 451] width 2983 height 623
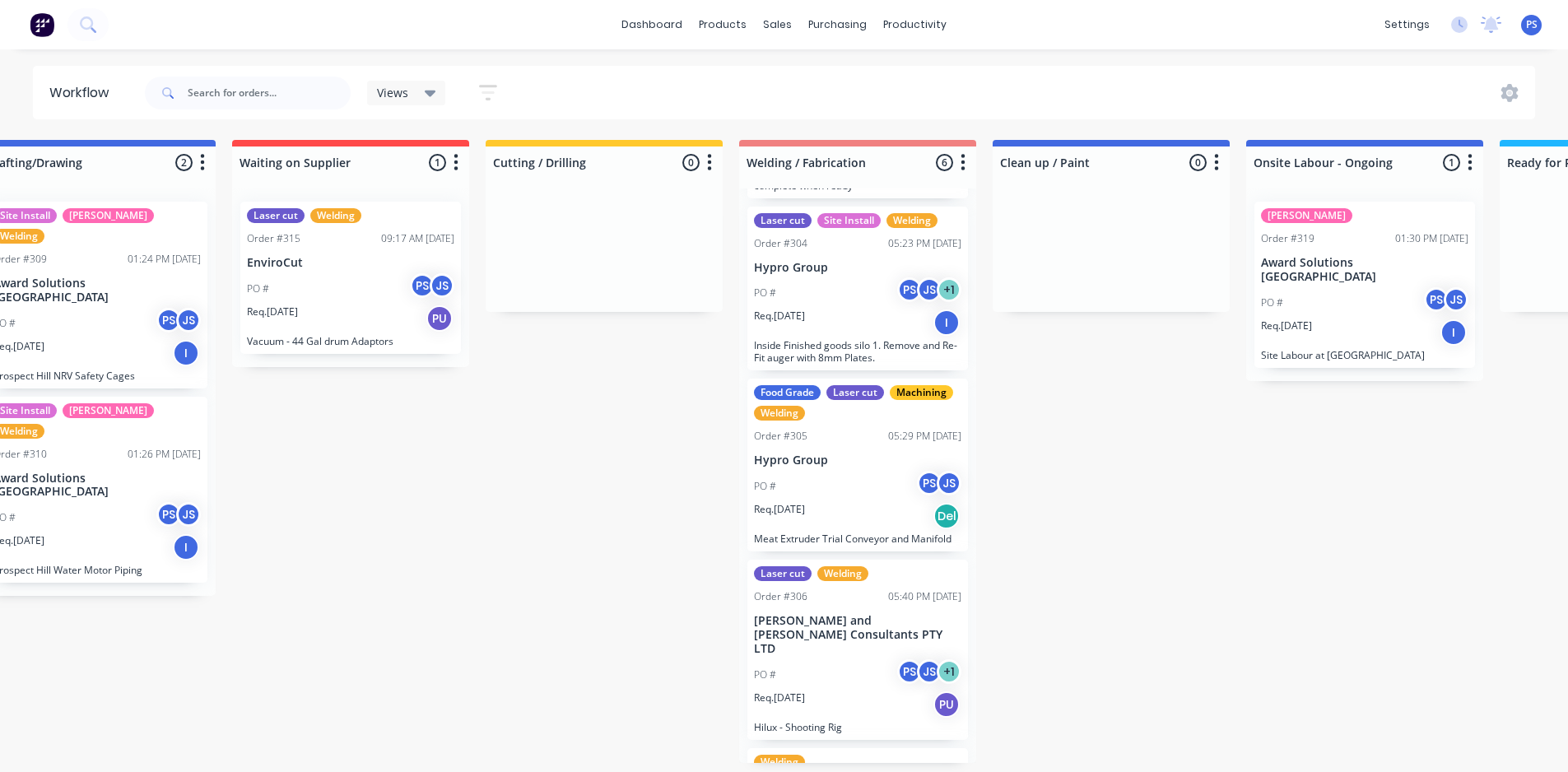
scroll to position [459, 0]
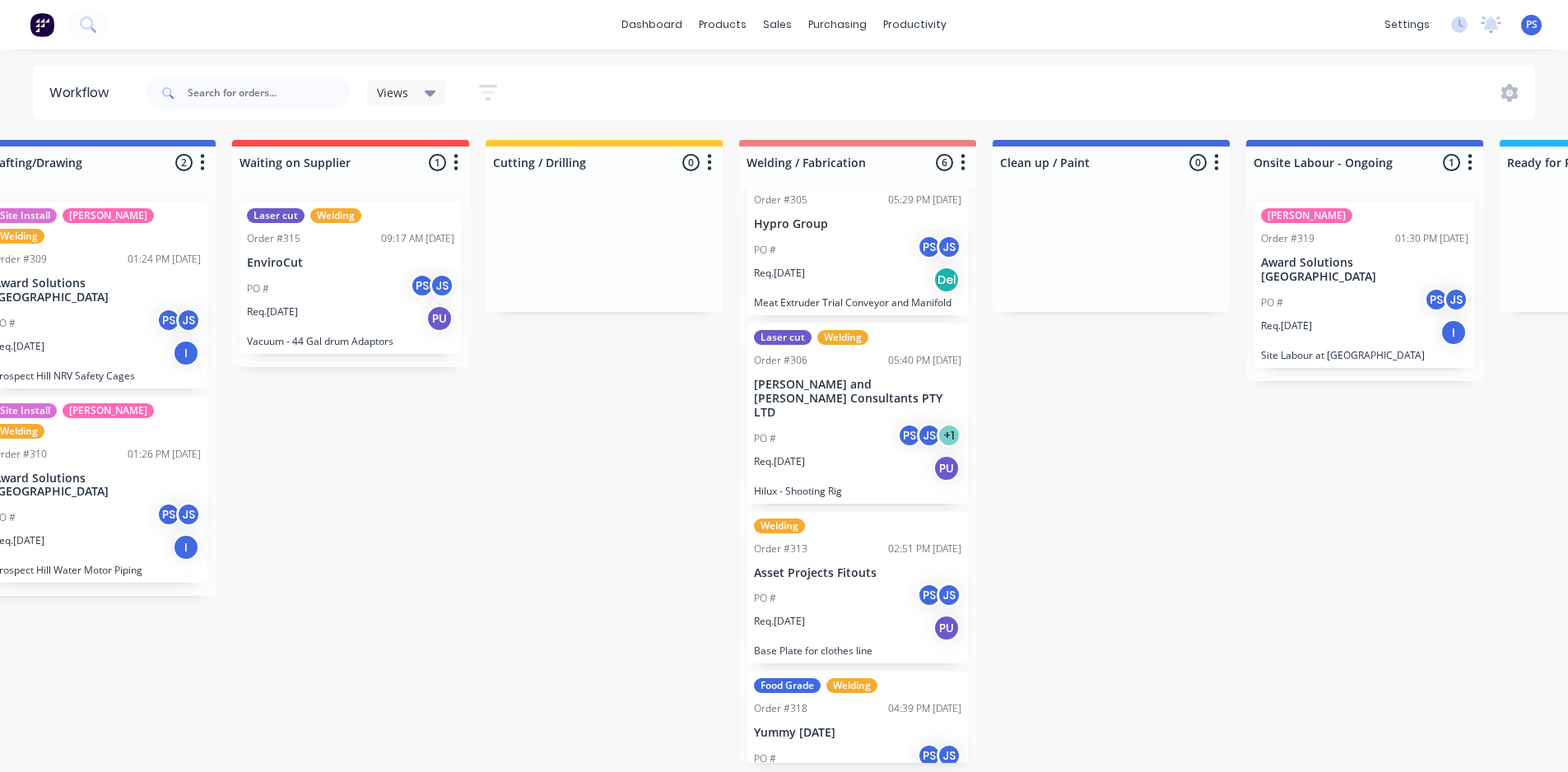
click at [869, 743] on div "PO # PS JS" at bounding box center [858, 759] width 208 height 31
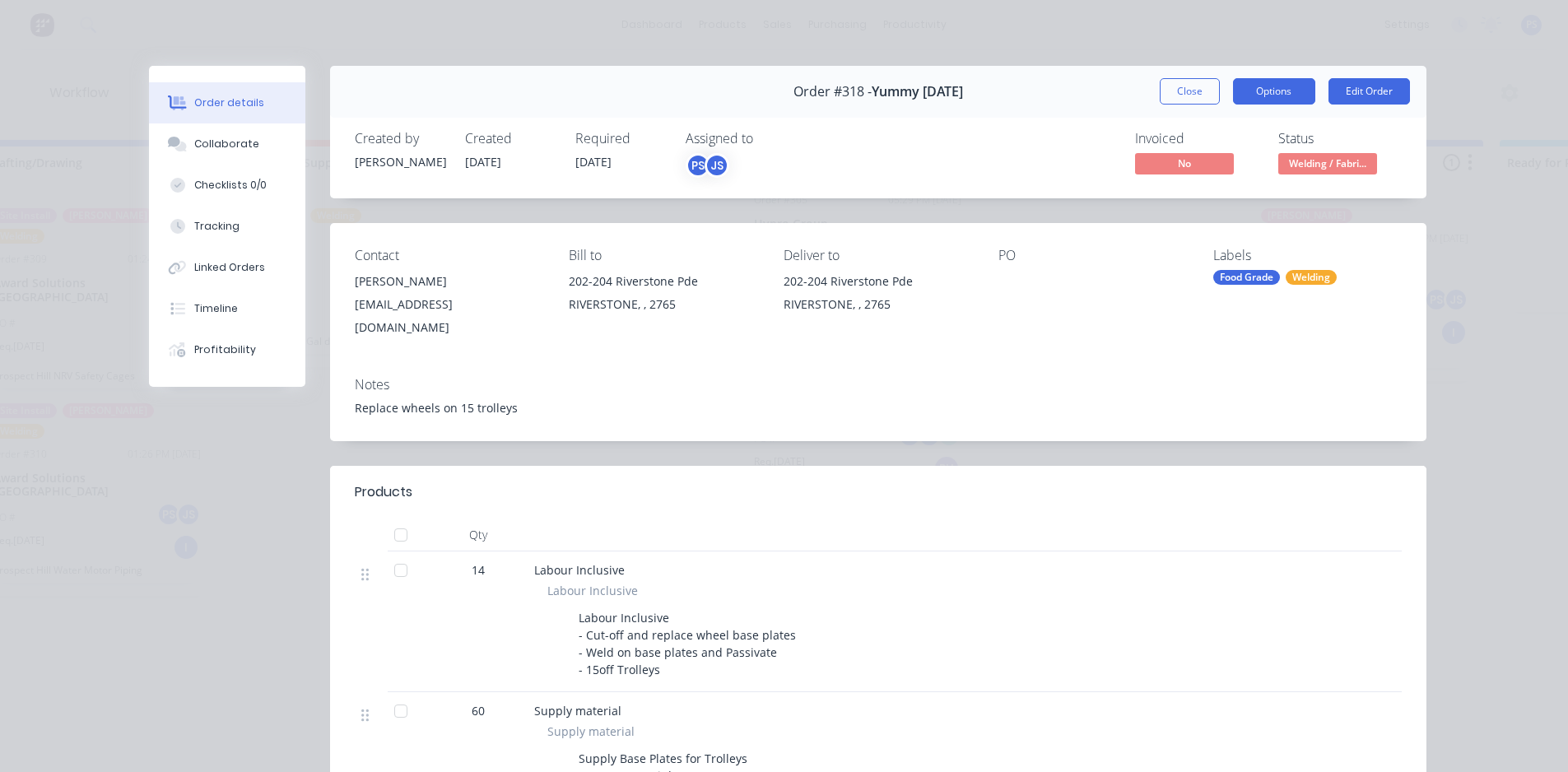
click at [1269, 97] on button "Options" at bounding box center [1274, 92] width 82 height 26
click at [1153, 399] on div "Replace wheels on 15 trolleys" at bounding box center [879, 407] width 1047 height 17
click at [241, 238] on button "Tracking" at bounding box center [227, 226] width 156 height 41
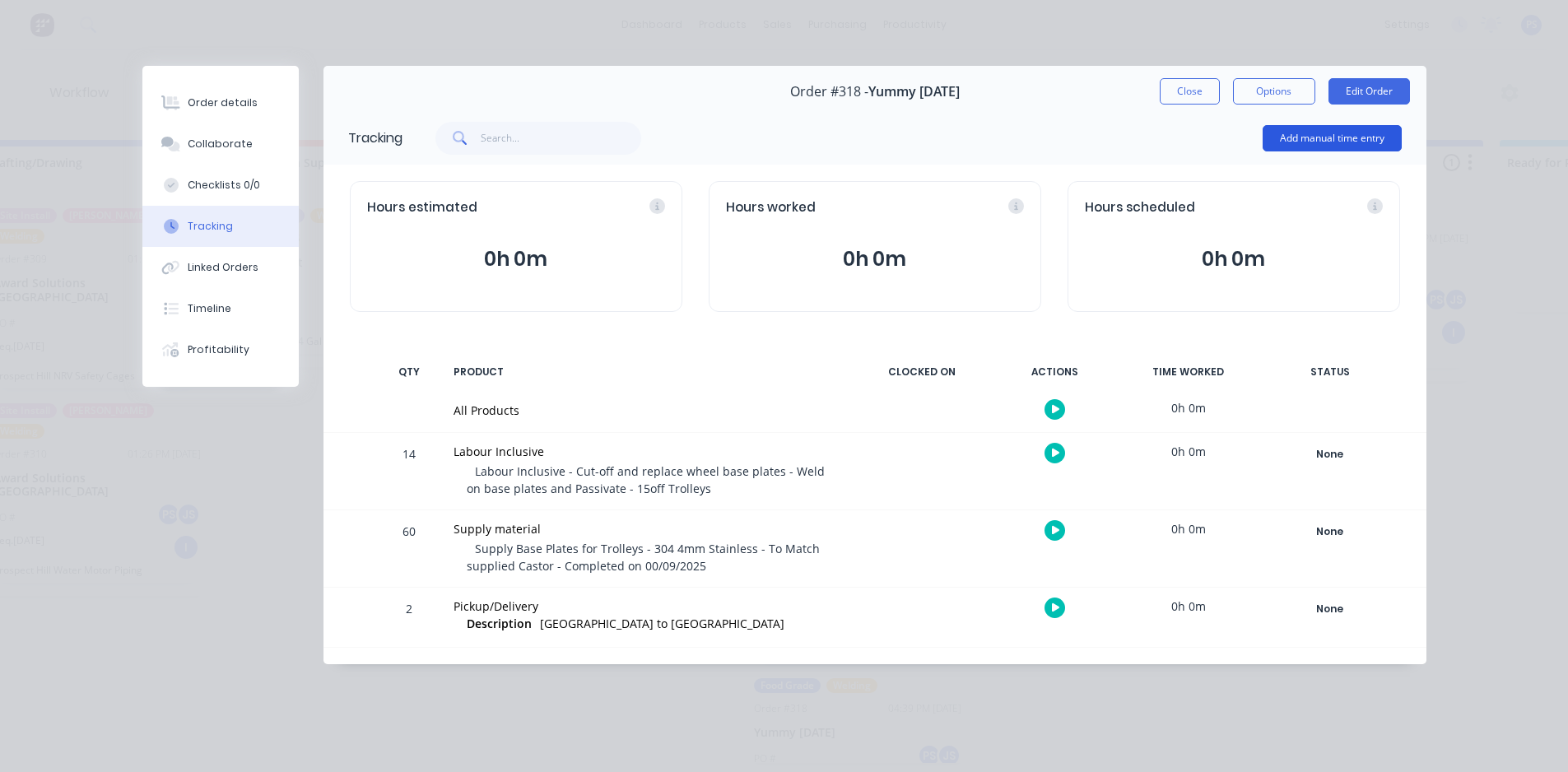
click at [1298, 141] on button "Add manual time entry" at bounding box center [1332, 138] width 139 height 26
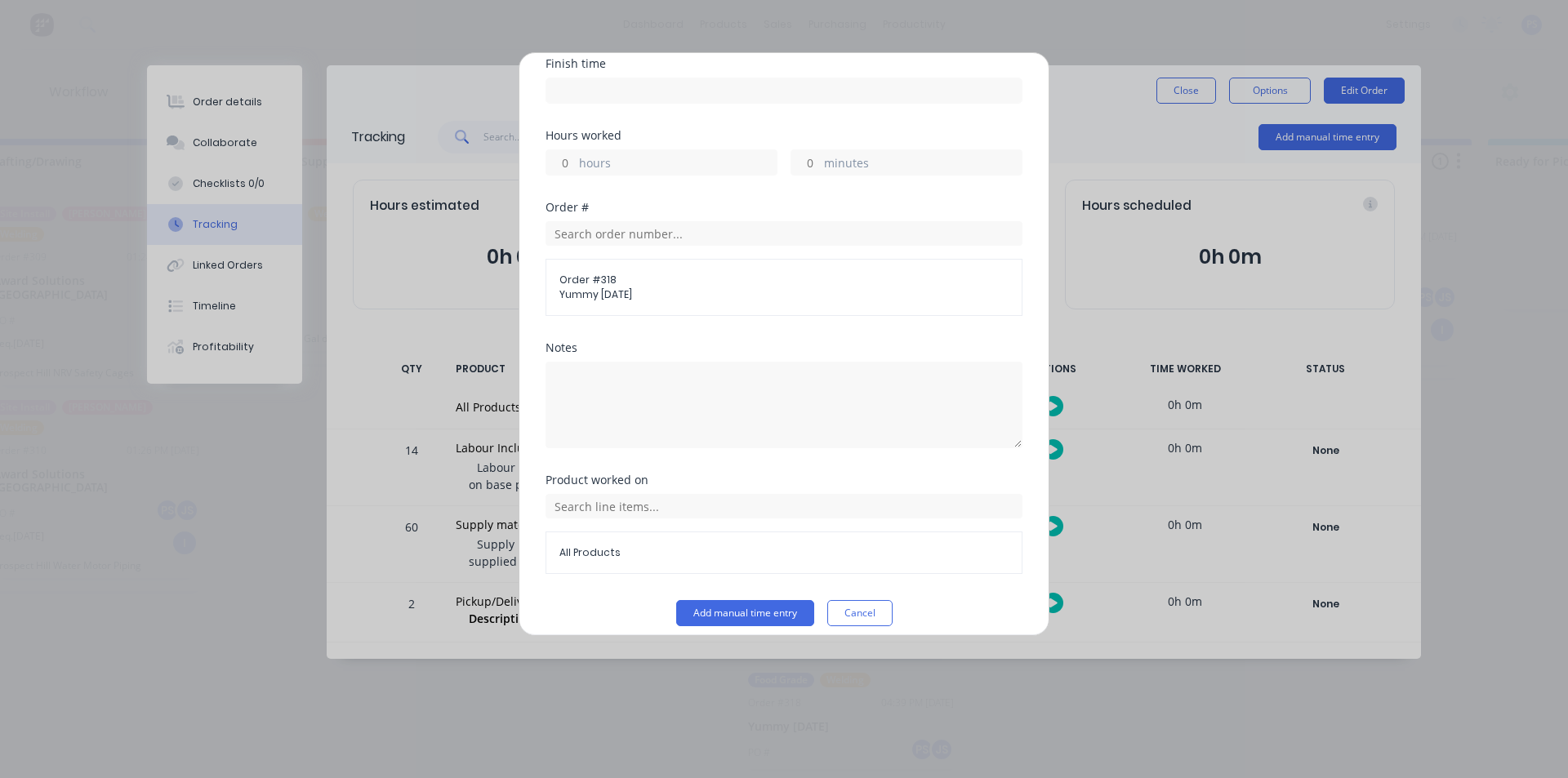
scroll to position [292, 0]
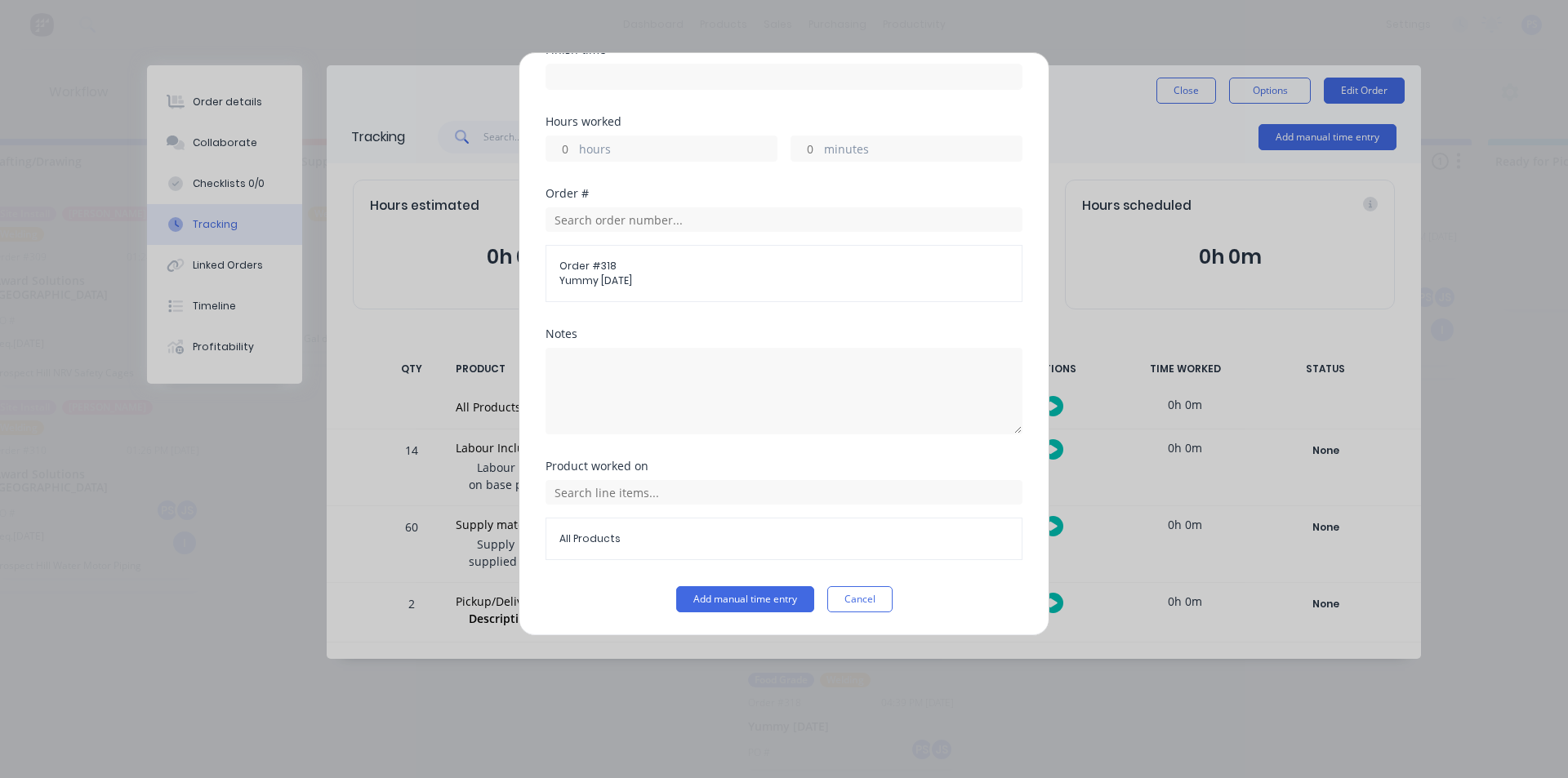
click at [708, 298] on div "Order # 318 Yummy [DATE]" at bounding box center [784, 273] width 477 height 57
click at [708, 294] on div "Order # 318 Yummy [DATE]" at bounding box center [784, 273] width 477 height 57
click at [719, 485] on input "text" at bounding box center [784, 492] width 477 height 24
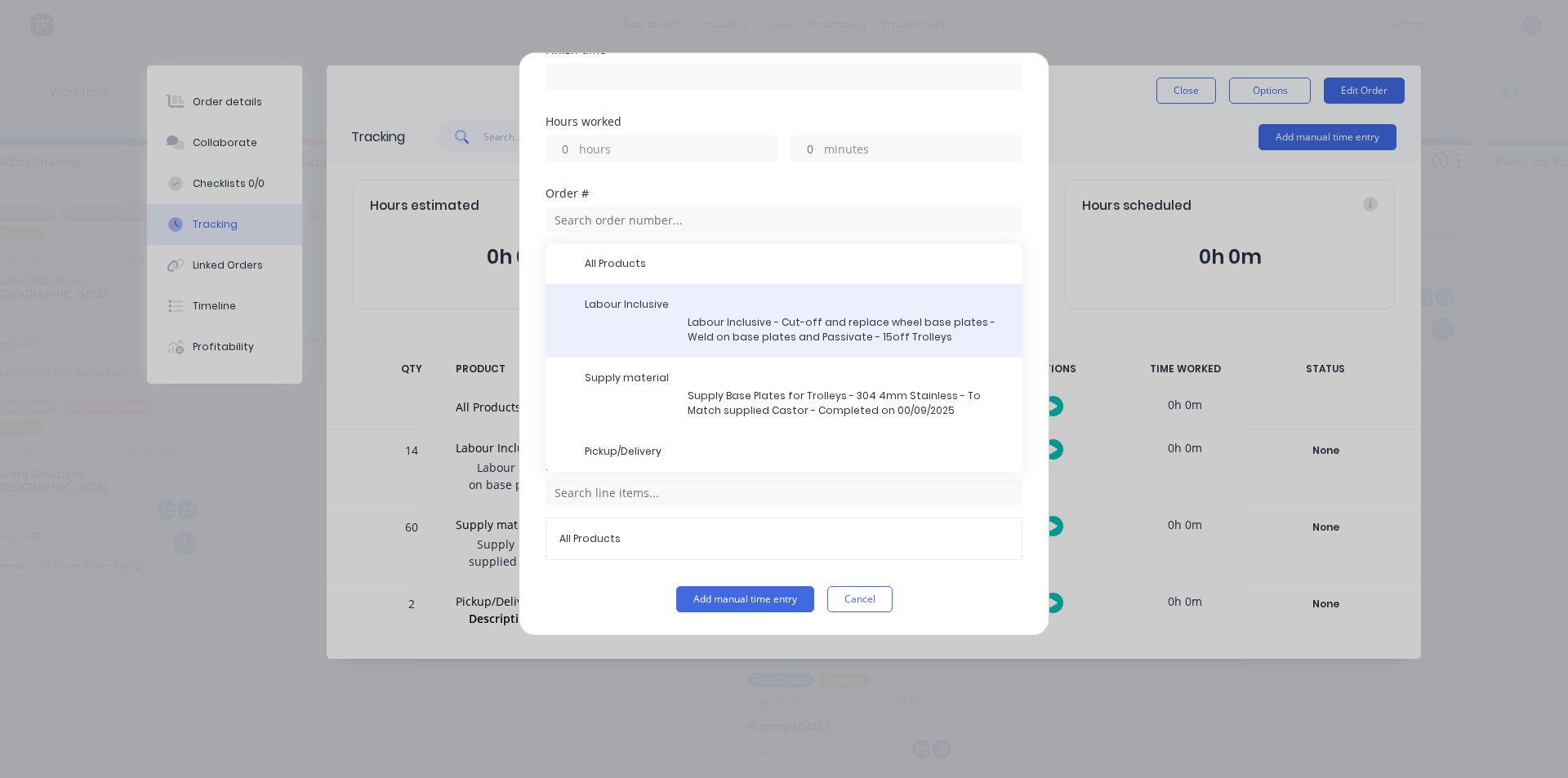
click at [688, 322] on span "Labour Inclusive - Cut-off and replace wheel base plates - Weld on base plates …" at bounding box center [849, 330] width 322 height 29
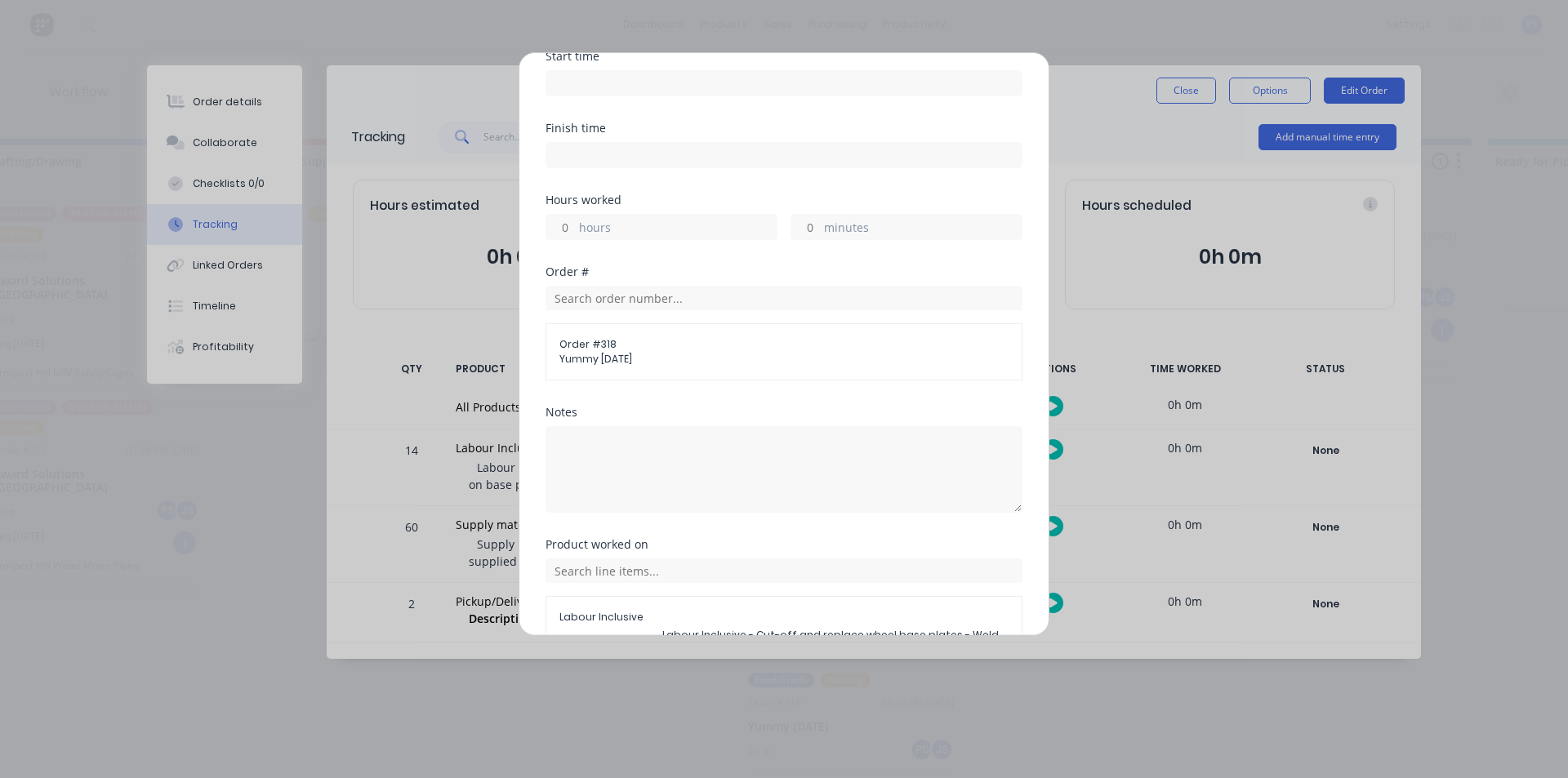
scroll to position [0, 0]
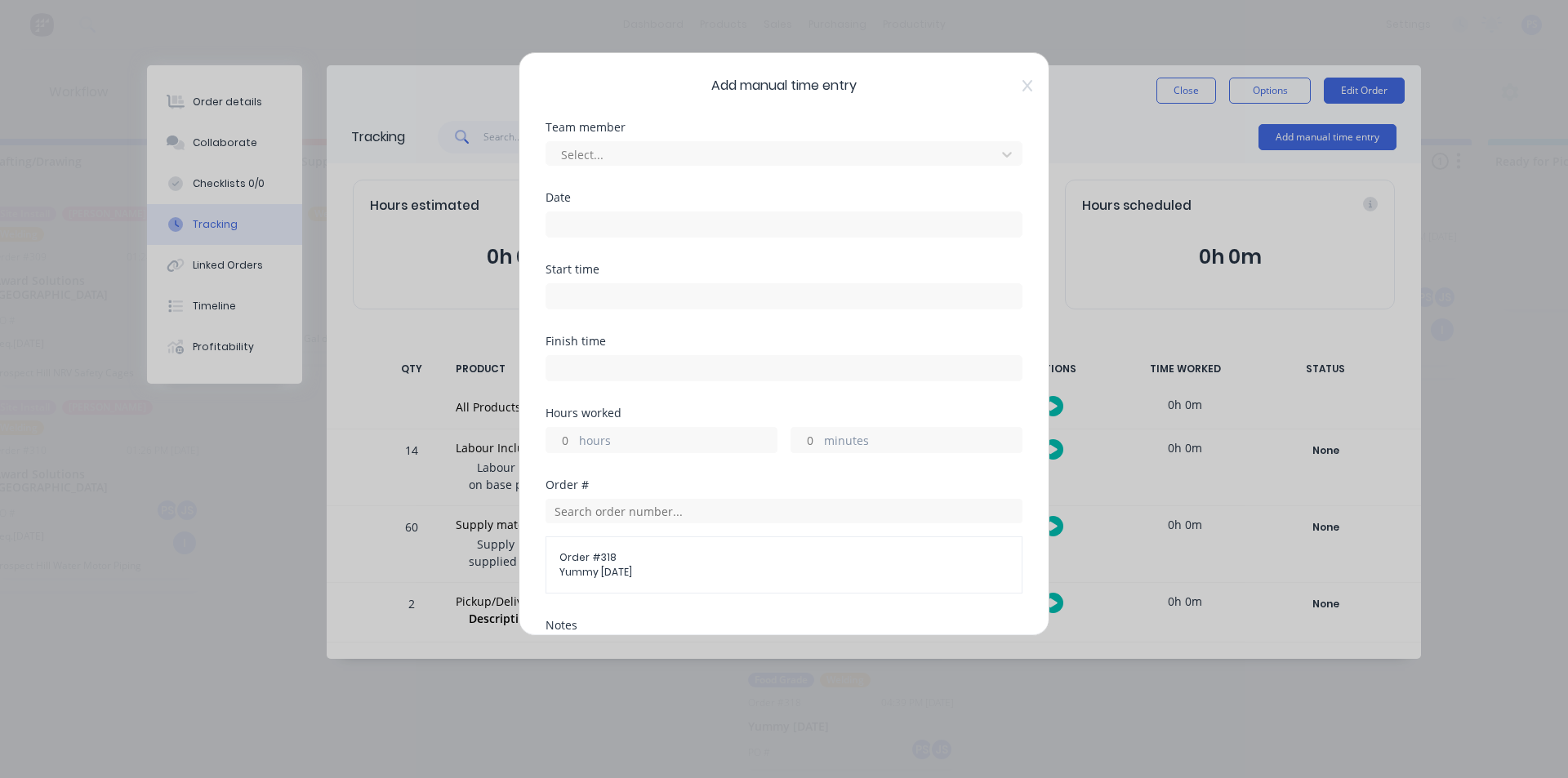
click at [647, 130] on div "Team member" at bounding box center [784, 127] width 477 height 11
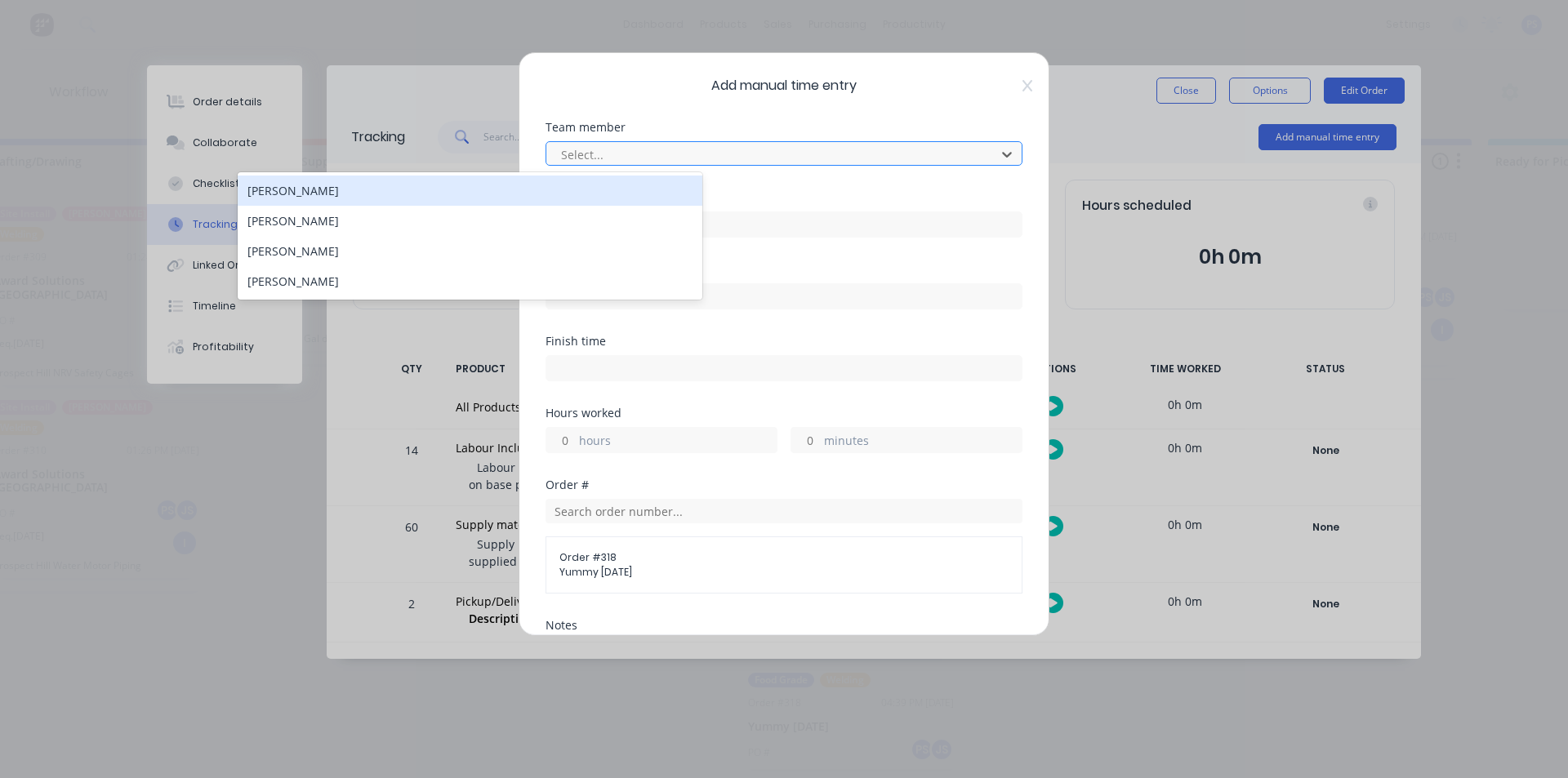
click at [647, 155] on div at bounding box center [773, 155] width 428 height 21
click at [573, 198] on div "[PERSON_NAME]" at bounding box center [469, 190] width 465 height 30
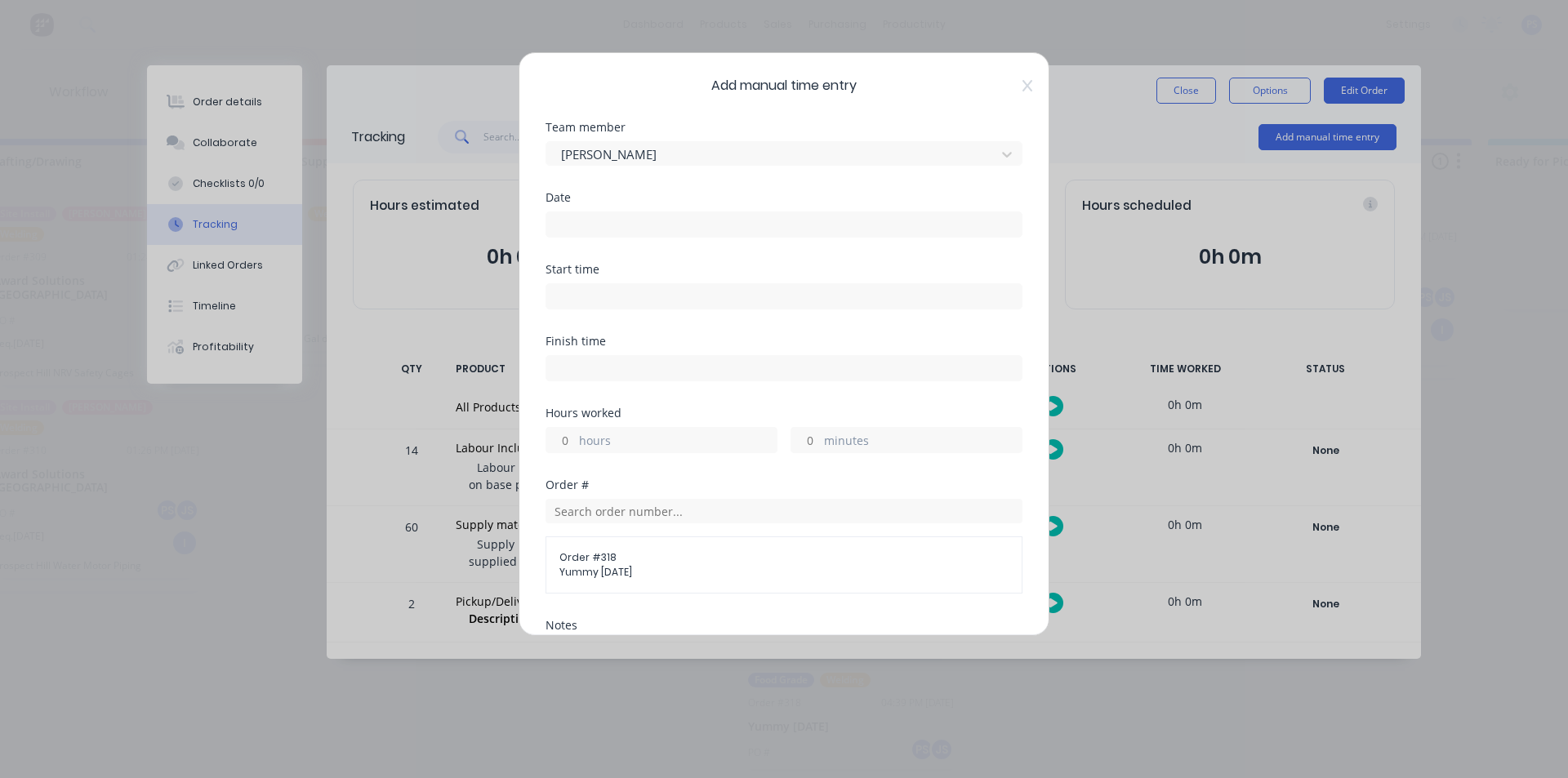
click at [607, 236] on label at bounding box center [784, 224] width 477 height 26
click at [607, 236] on input at bounding box center [784, 224] width 475 height 24
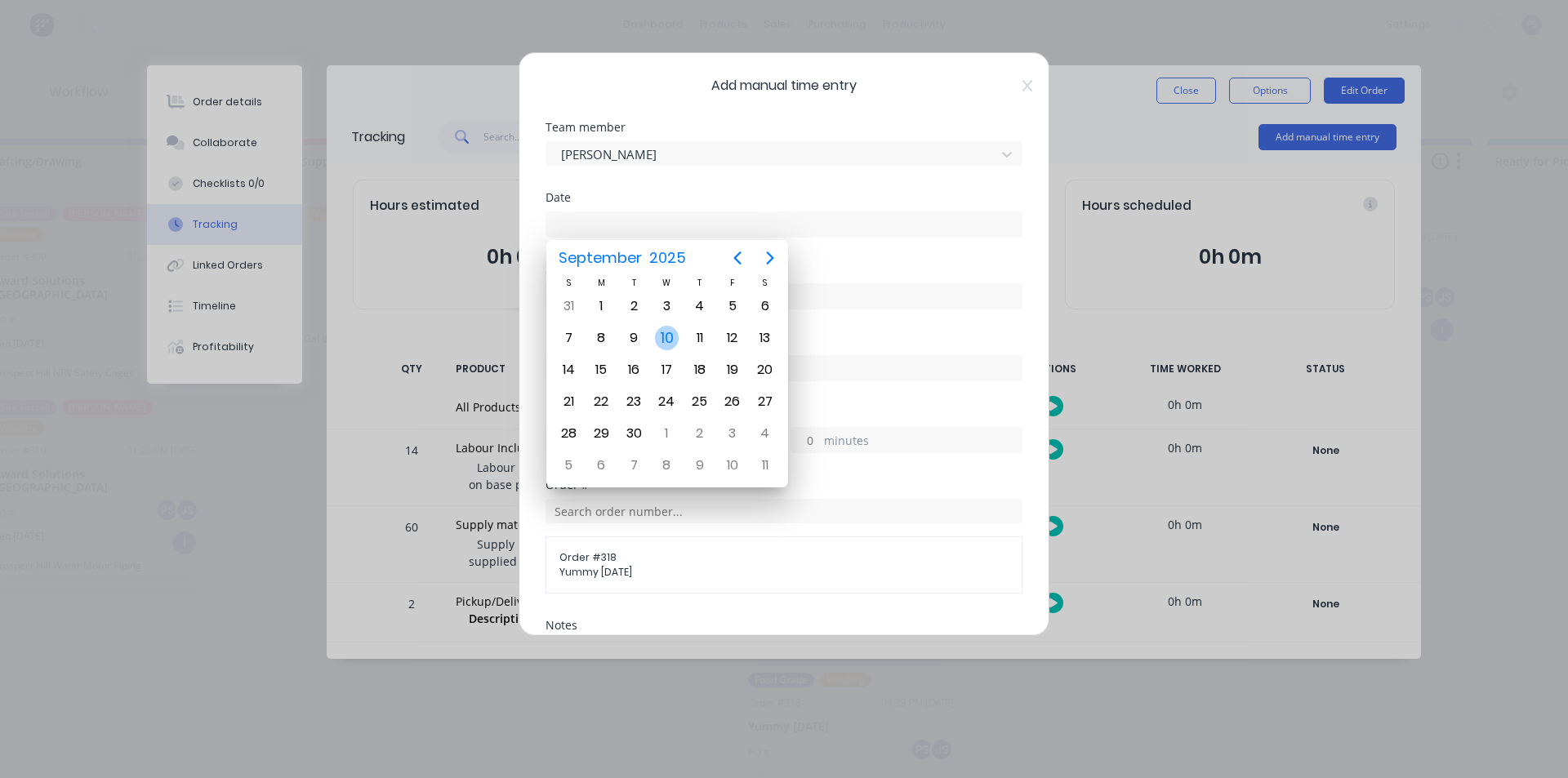
click at [671, 340] on div "10" at bounding box center [667, 338] width 24 height 24
type input "[DATE]"
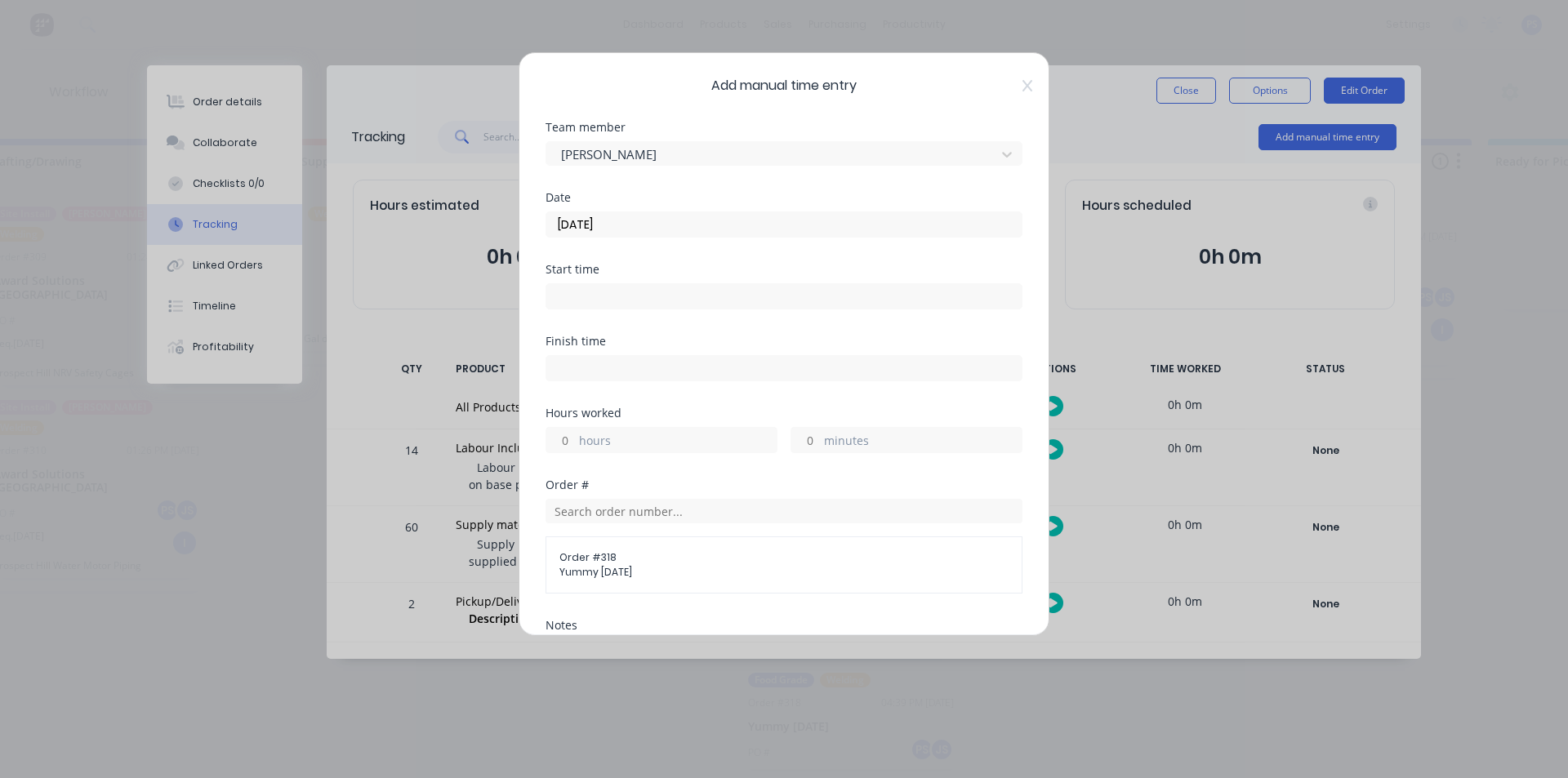
click at [674, 303] on input at bounding box center [784, 296] width 475 height 24
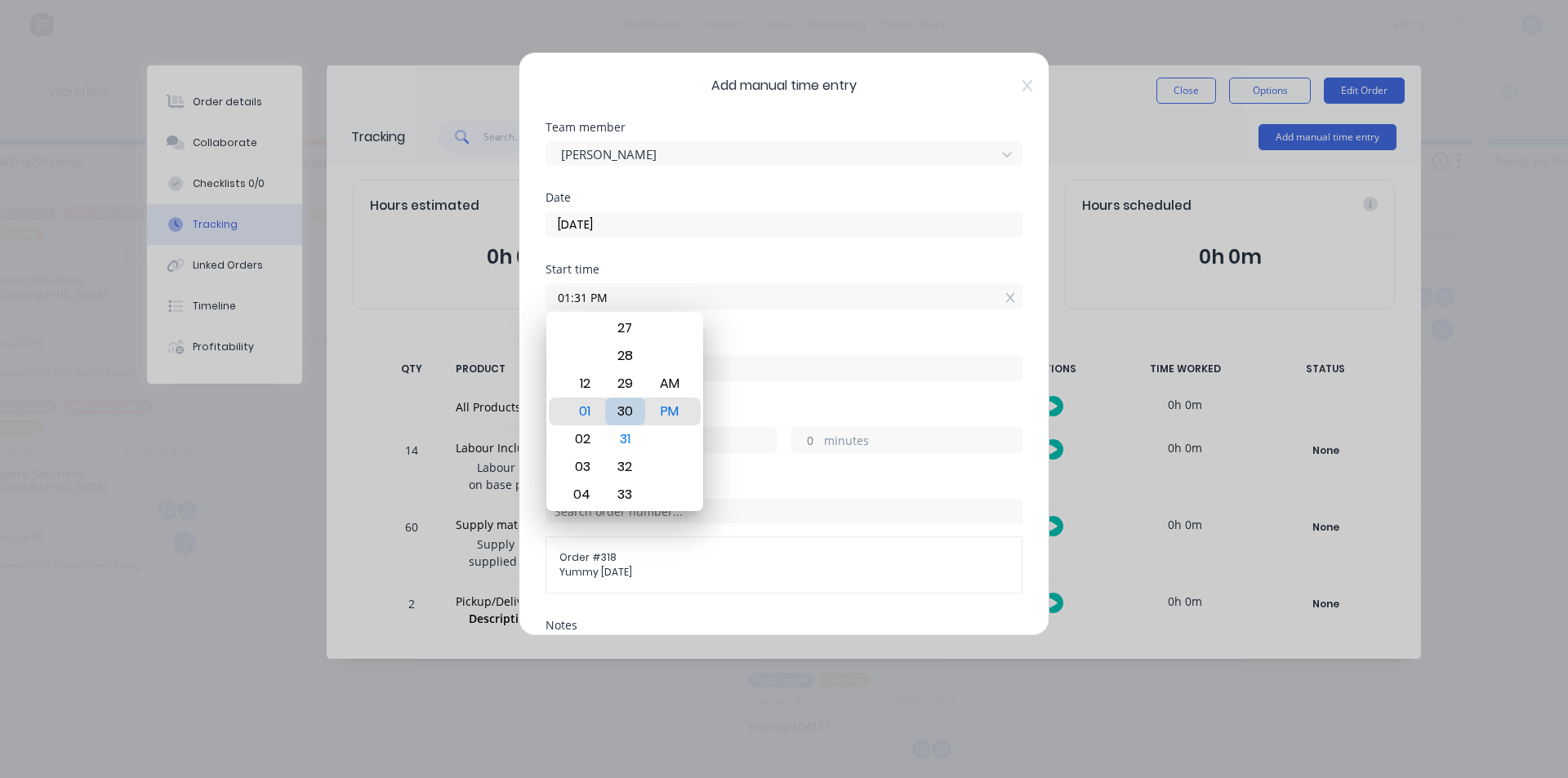
type input "01:30 PM"
click at [845, 366] on input at bounding box center [784, 368] width 475 height 24
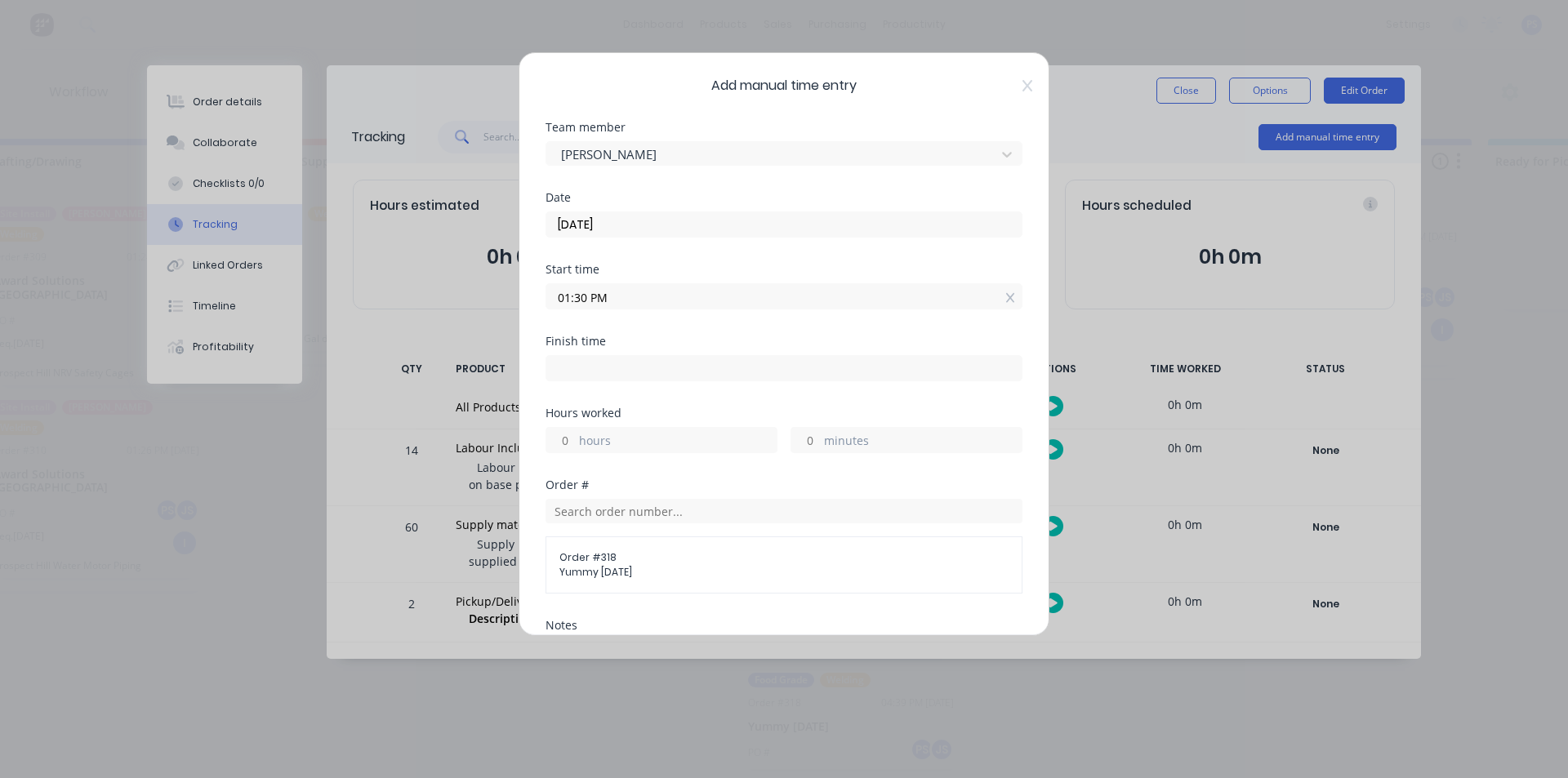
type input "03:16 PM"
type input "1"
type input "46"
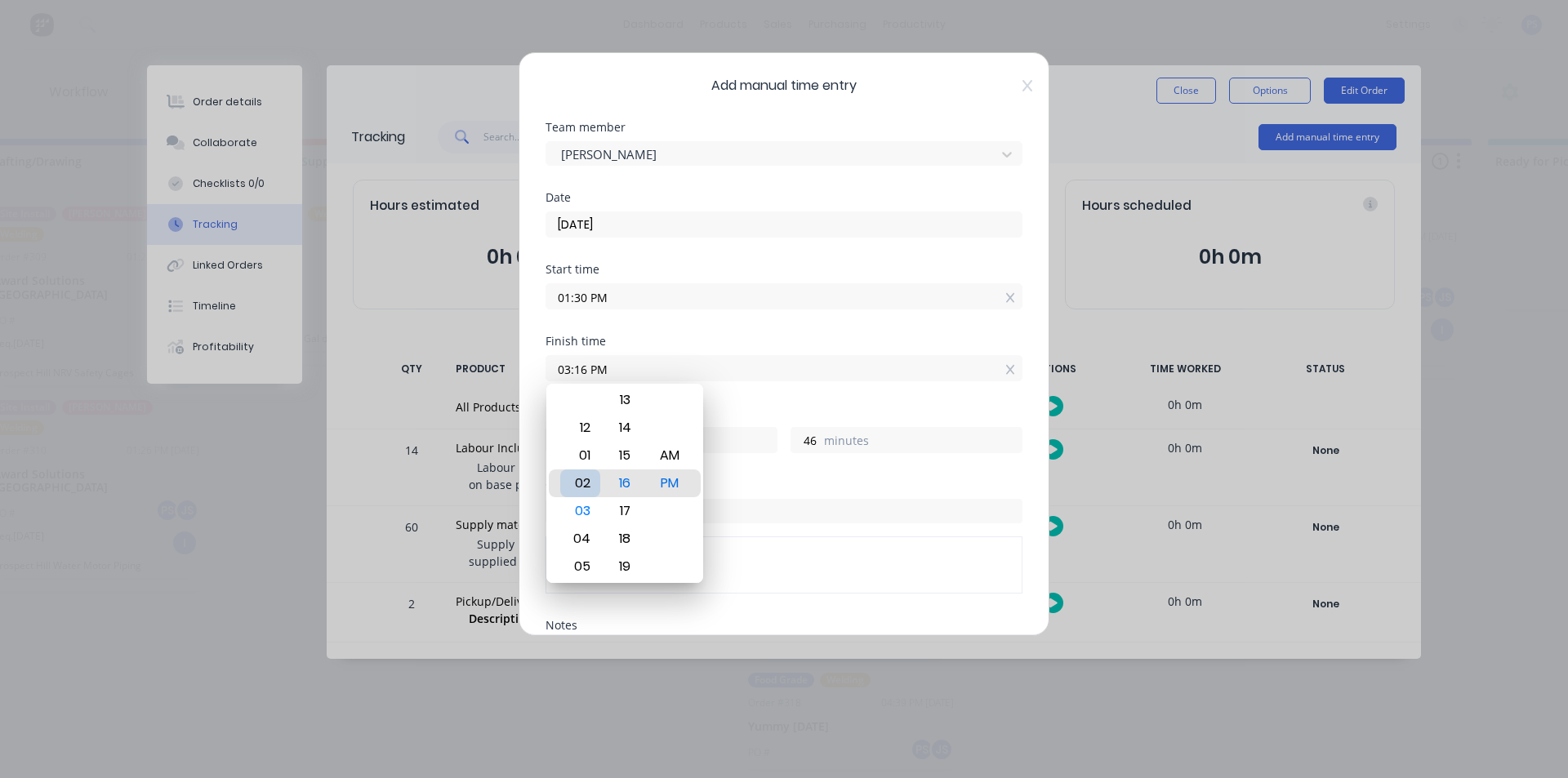
type input "02:16 PM"
type input "0"
type input "02:22 PM"
type input "52"
type input "02:26 PM"
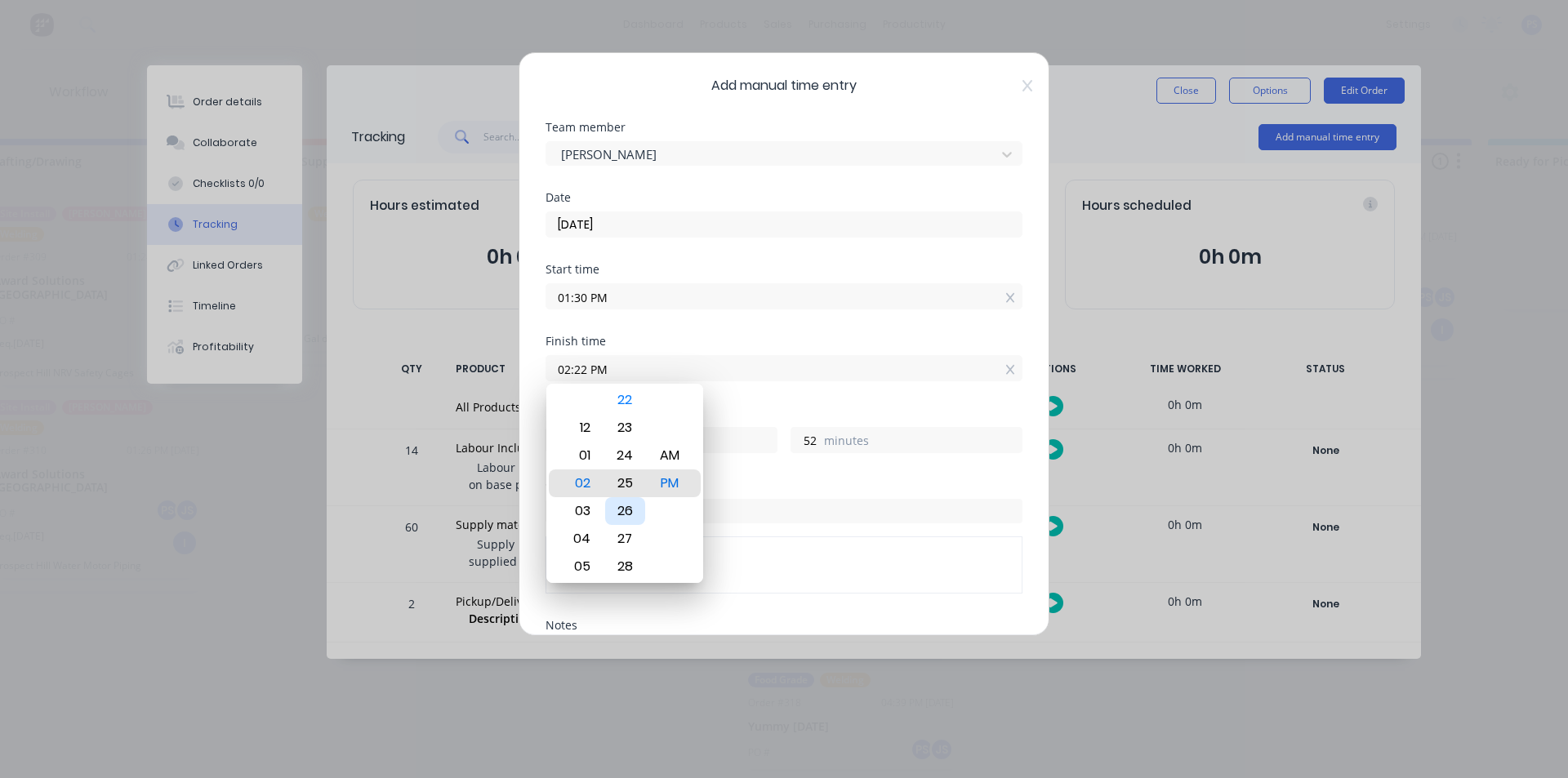
type input "56"
type input "02:30 PM"
type input "1"
type input "0"
click at [762, 409] on div "Hours worked" at bounding box center [784, 413] width 477 height 11
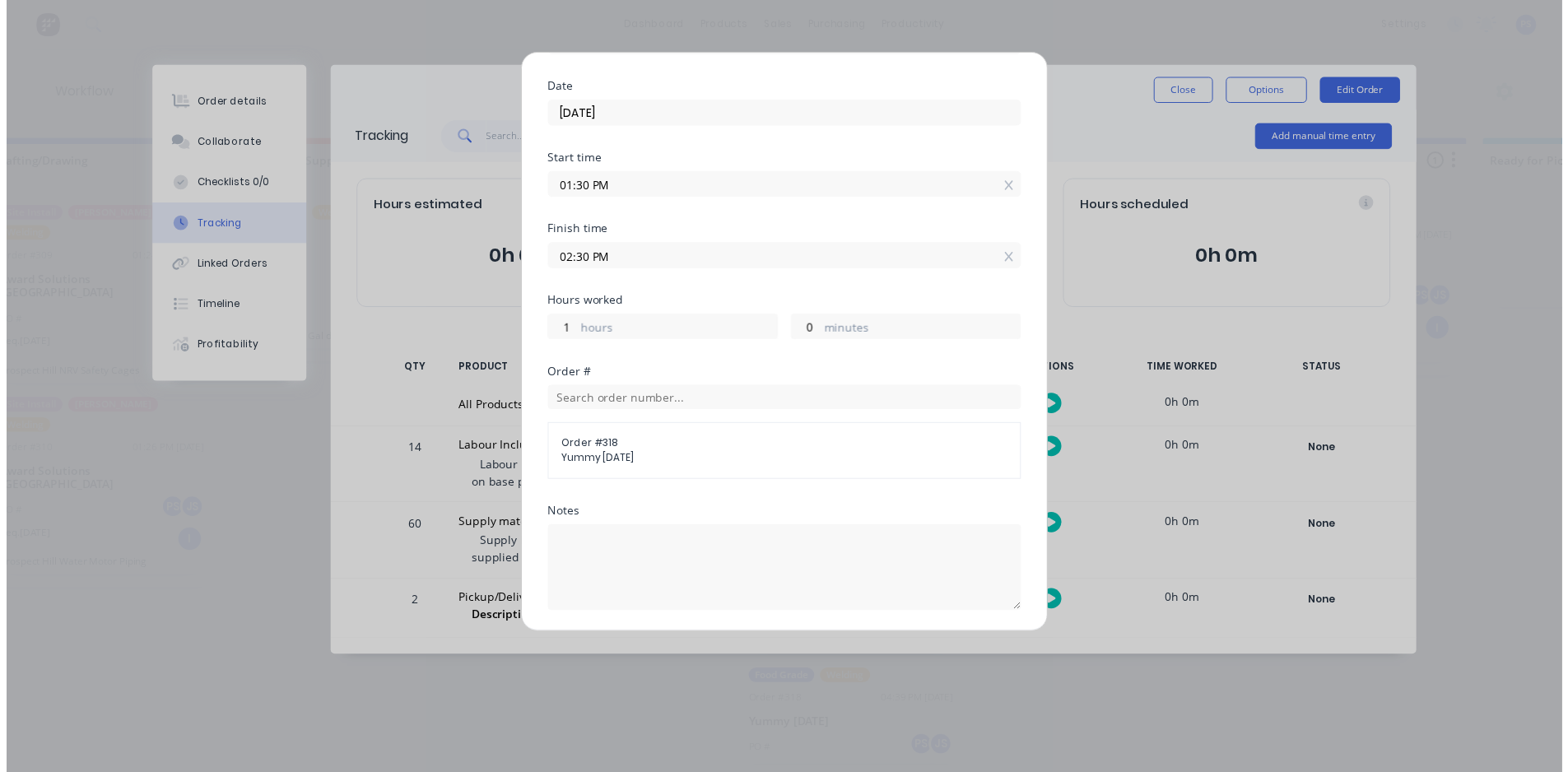
scroll to position [326, 0]
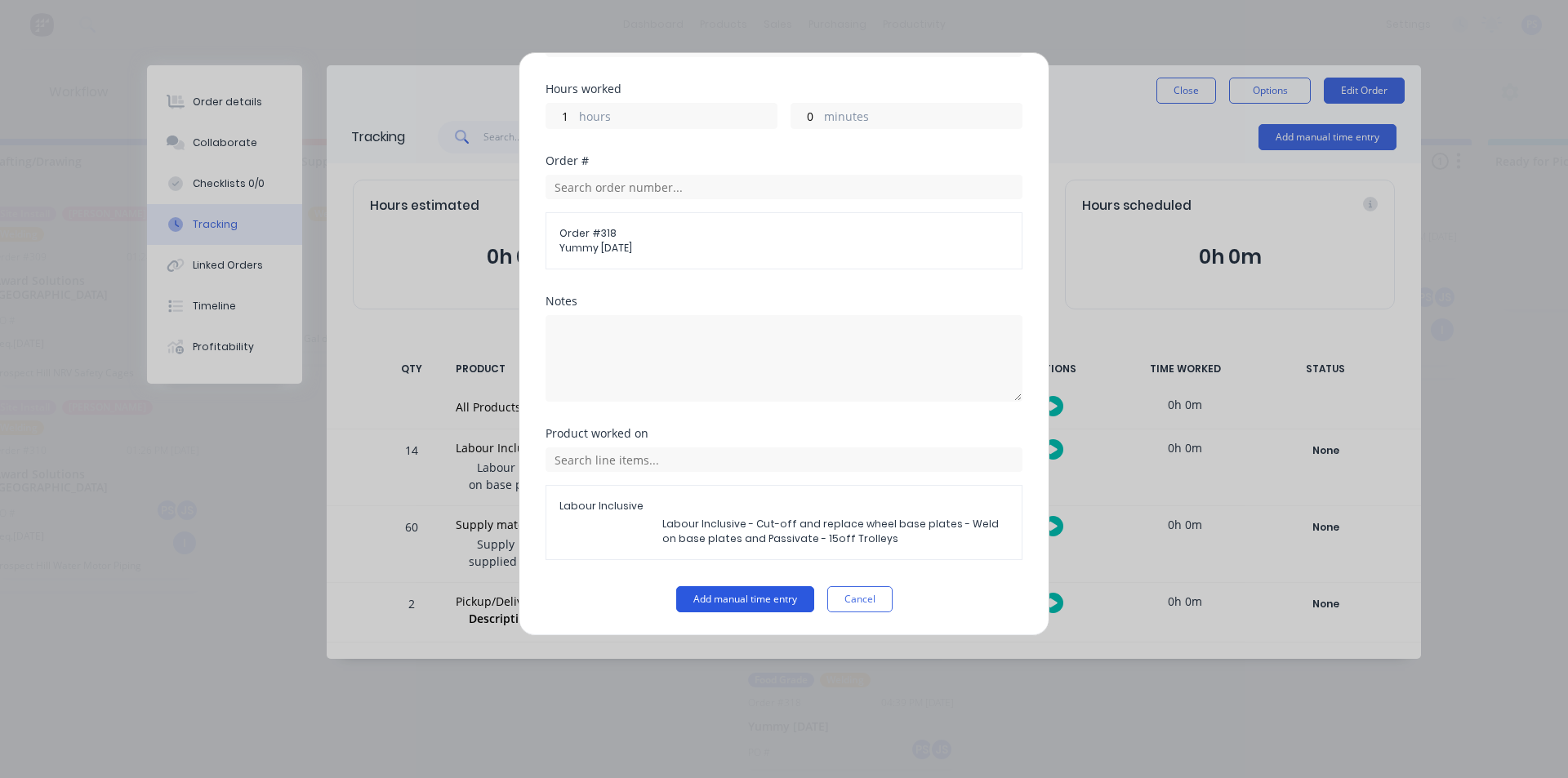
click at [724, 589] on button "Add manual time entry" at bounding box center [745, 599] width 138 height 26
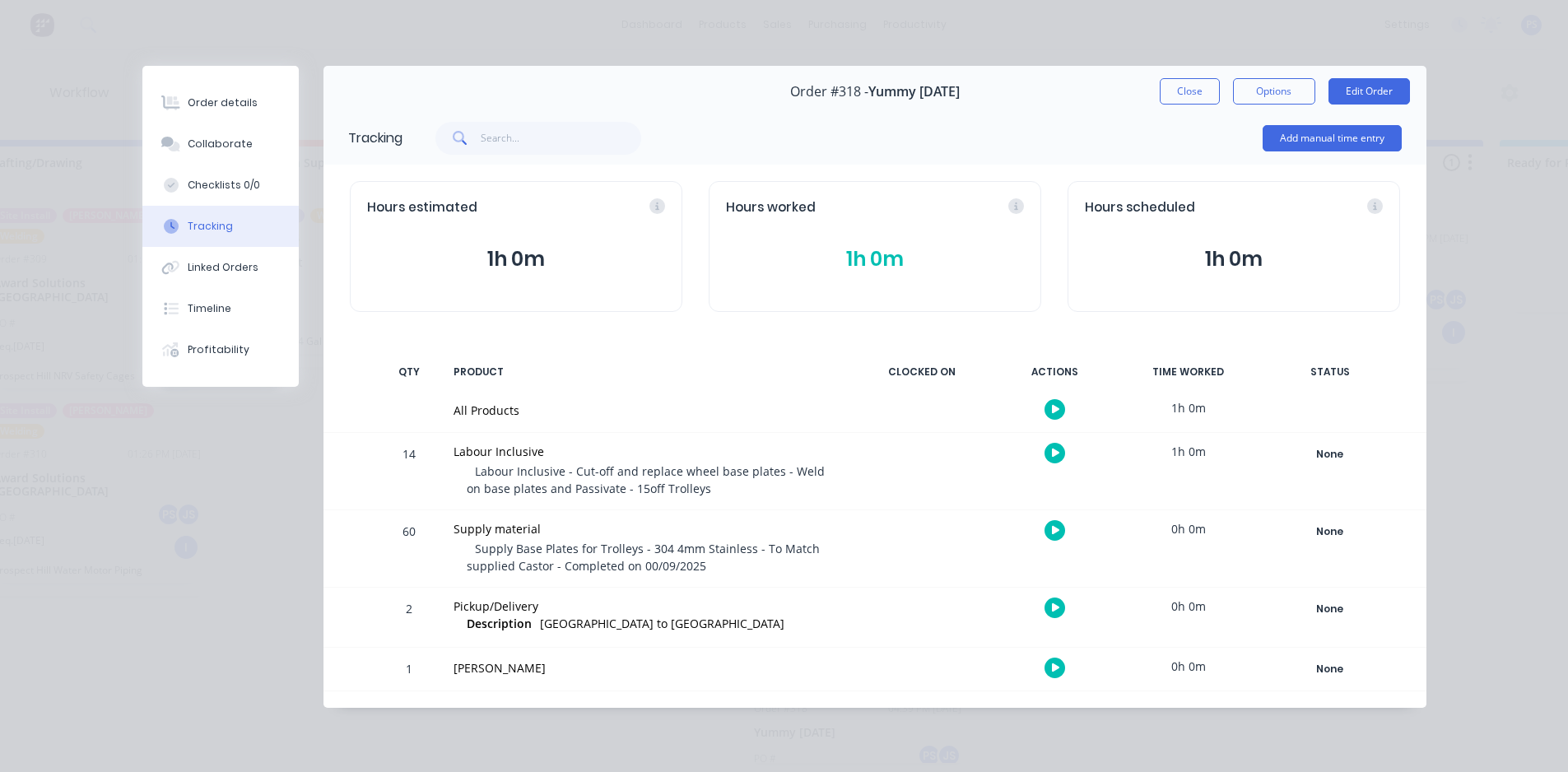
scroll to position [3, 311]
click at [1469, 351] on div "Order details Collaborate Checklists 0/0 Tracking Linked Orders Timeline Profit…" at bounding box center [784, 386] width 1568 height 772
click at [1189, 92] on button "Close" at bounding box center [1189, 92] width 60 height 26
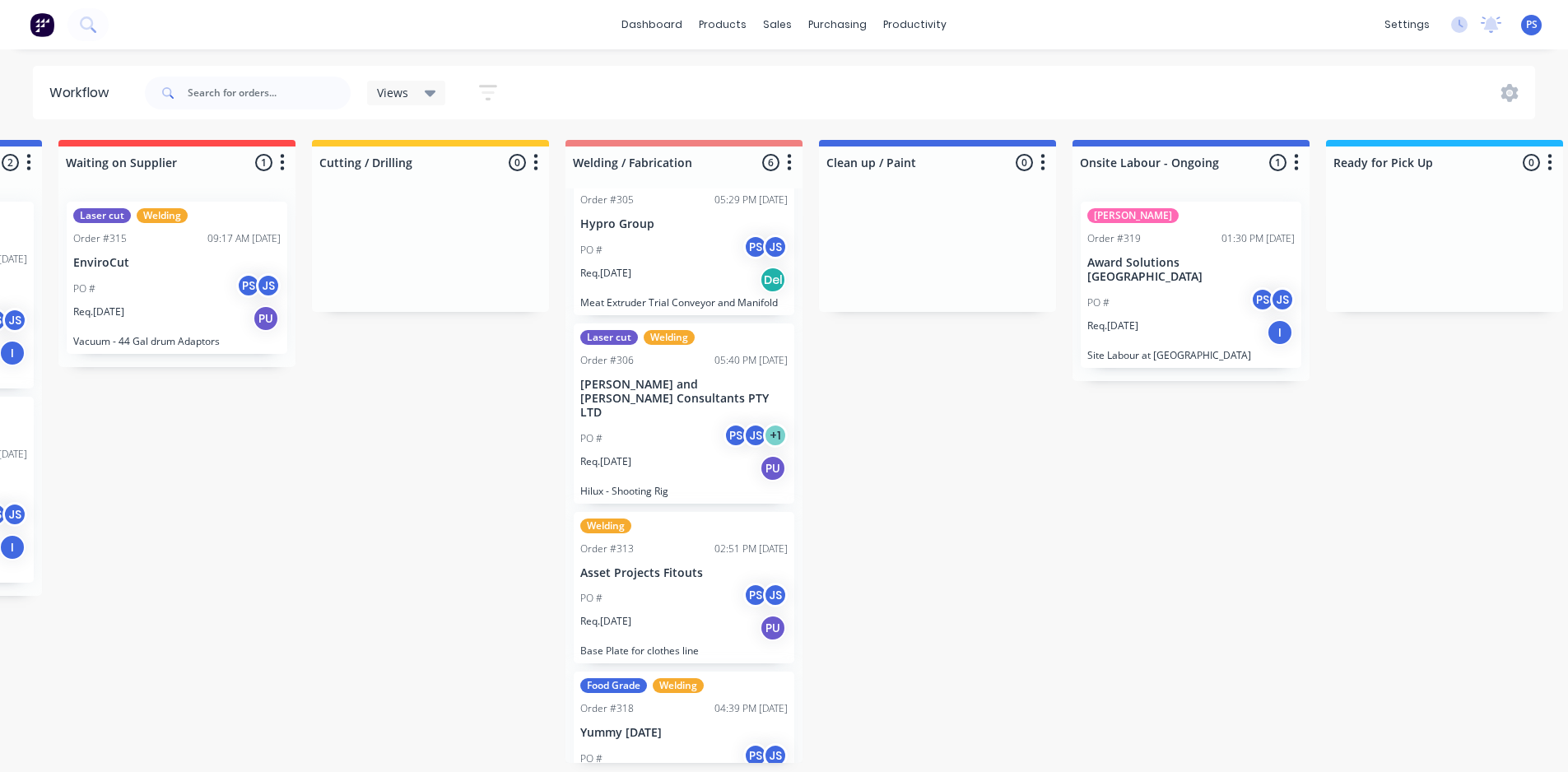
scroll to position [3, 482]
